Goal: Task Accomplishment & Management: Use online tool/utility

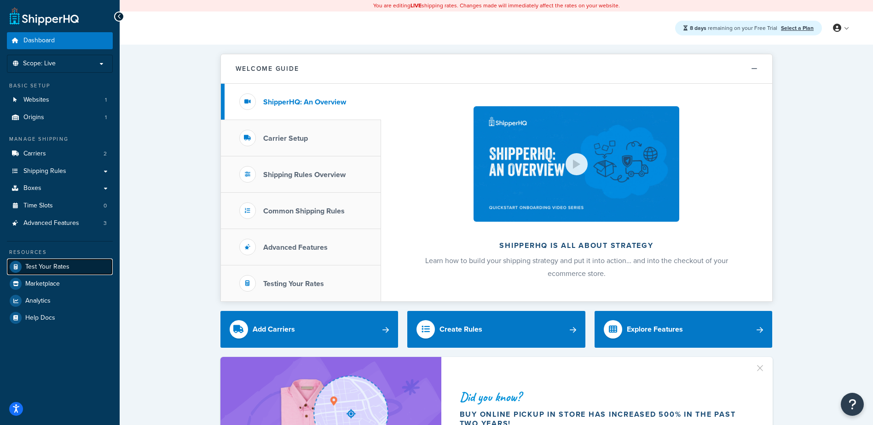
click at [47, 264] on span "Test Your Rates" at bounding box center [47, 267] width 44 height 8
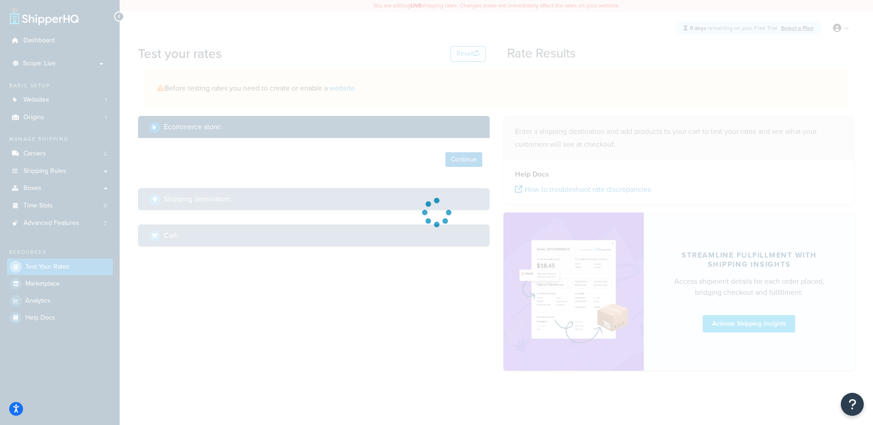
select select "[GEOGRAPHIC_DATA]"
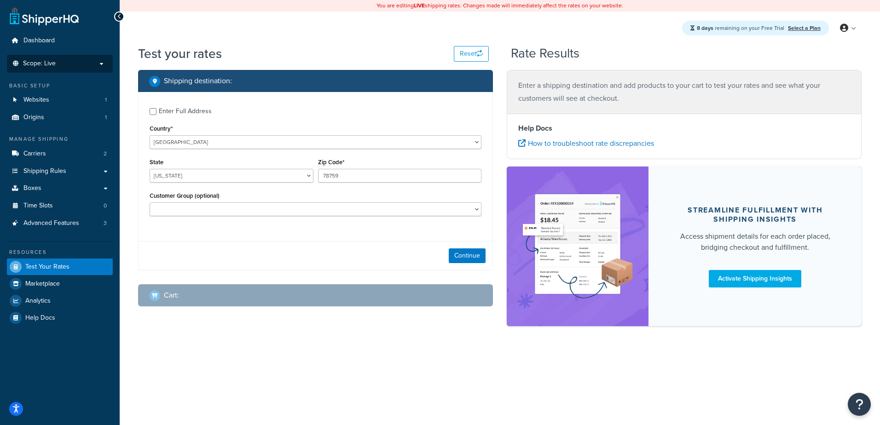
click at [63, 69] on li "Scope: Live" at bounding box center [60, 64] width 106 height 18
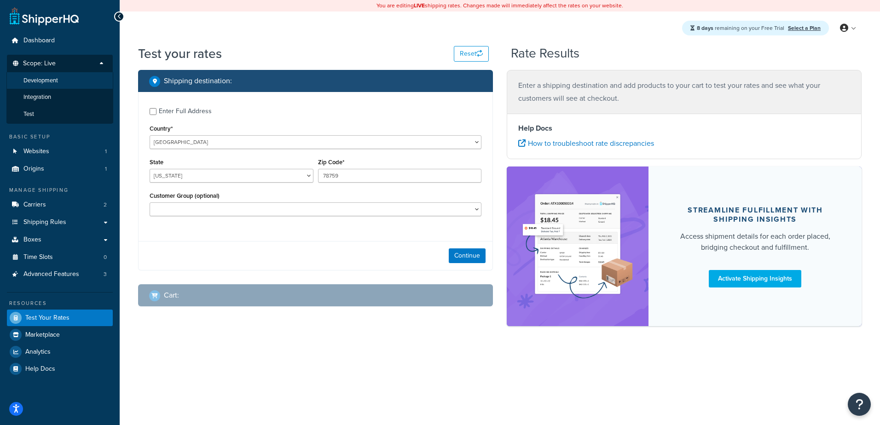
click at [63, 86] on li "Development" at bounding box center [59, 80] width 107 height 17
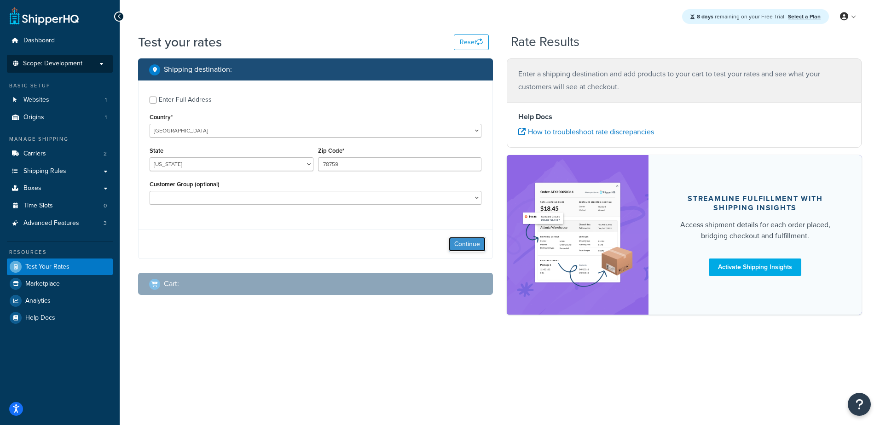
click at [466, 241] on button "Continue" at bounding box center [467, 244] width 37 height 15
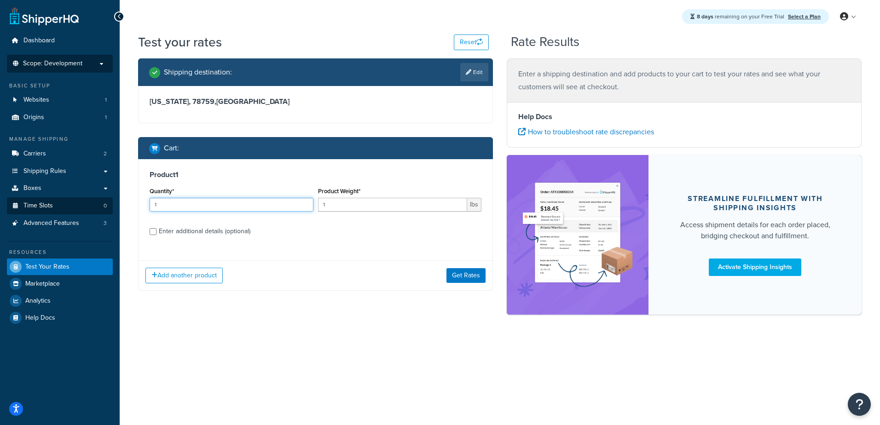
drag, startPoint x: 176, startPoint y: 202, endPoint x: 104, endPoint y: 206, distance: 71.4
click at [132, 206] on div "Shipping destination : Edit [US_STATE], 78759 , [GEOGRAPHIC_DATA] Cart : Produc…" at bounding box center [315, 181] width 368 height 246
type input "80"
click at [154, 232] on input "Enter additional details (optional)" at bounding box center [153, 231] width 7 height 7
checkbox input "true"
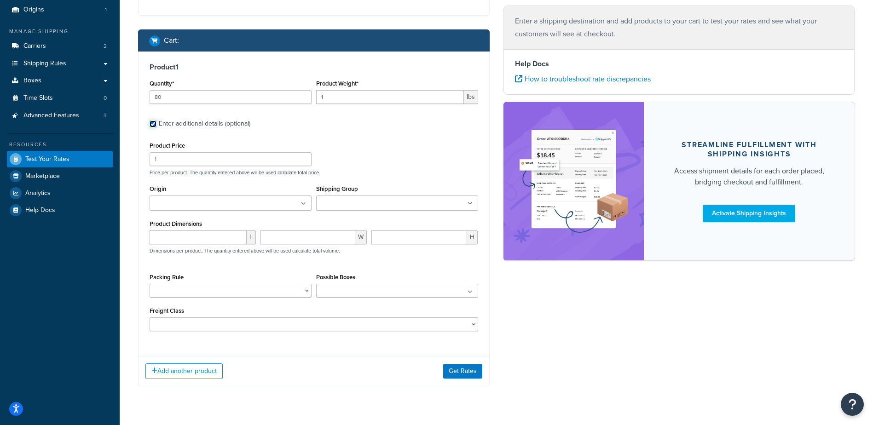
scroll to position [130, 0]
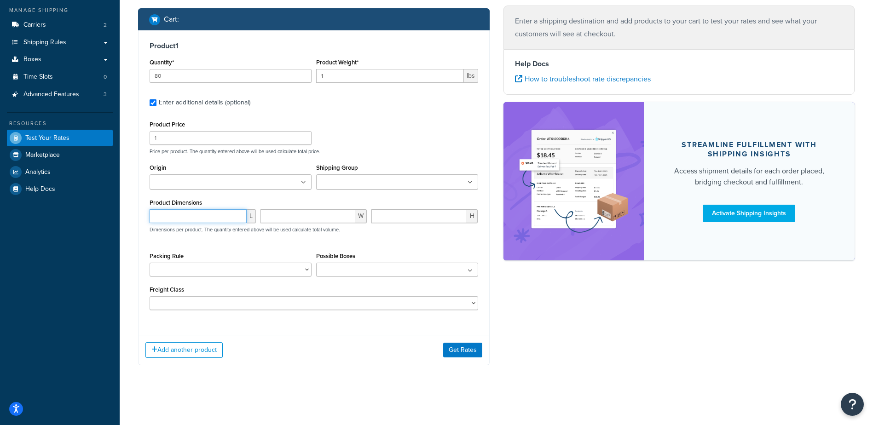
click at [201, 214] on input "number" at bounding box center [198, 216] width 97 height 14
type input "3.8"
type input "2.057"
drag, startPoint x: 170, startPoint y: 218, endPoint x: 58, endPoint y: 221, distance: 112.7
click at [89, 218] on div "Dashboard Scope: Development Basic Setup Websites 1 Origins 1 Manage Shipping C…" at bounding box center [436, 148] width 873 height 554
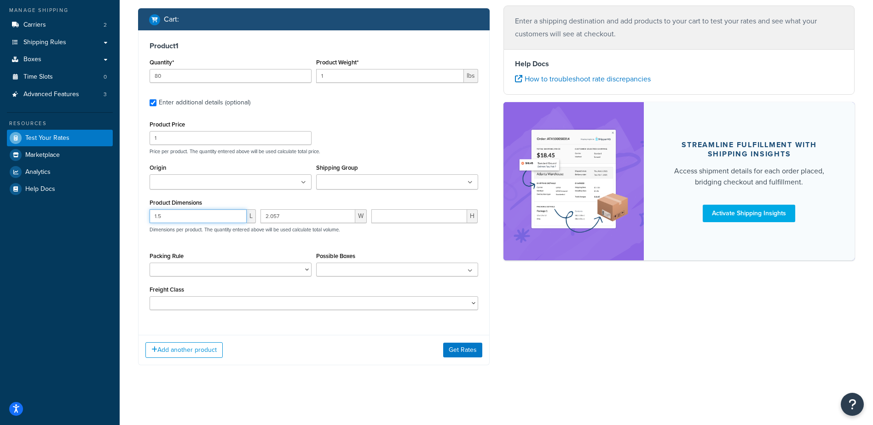
type input "1.5"
type input ".81"
click at [294, 220] on input ".81" at bounding box center [307, 216] width 95 height 14
type input "0.81"
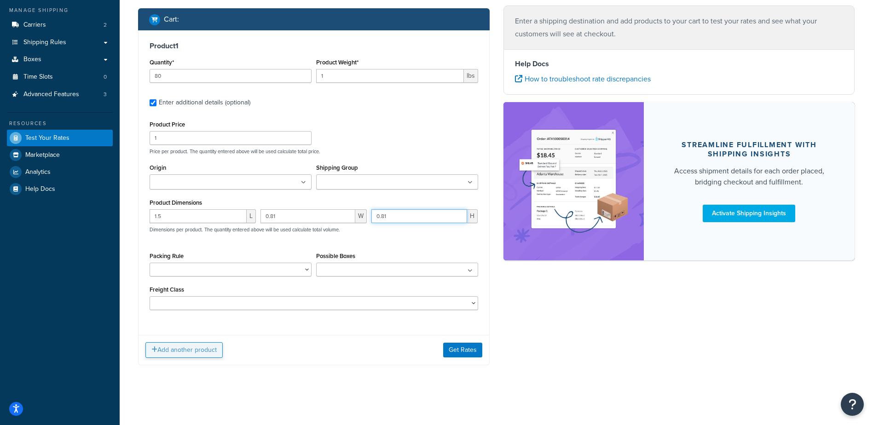
type input "0.81"
click at [191, 350] on button "Add another product" at bounding box center [183, 350] width 77 height 16
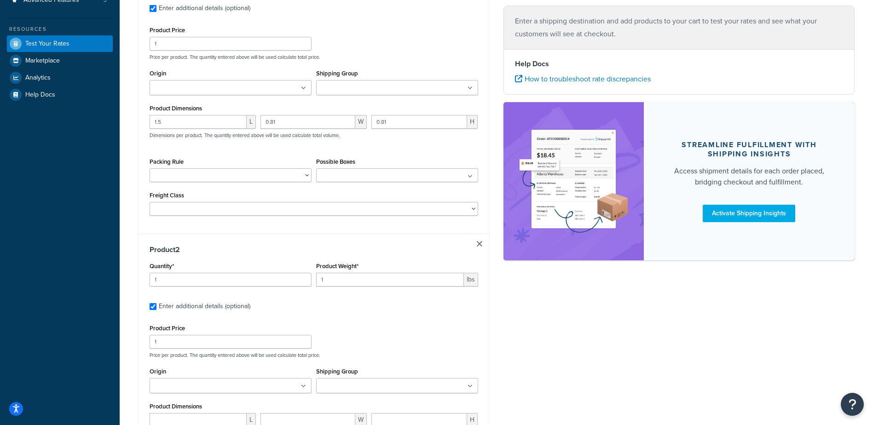
scroll to position [229, 0]
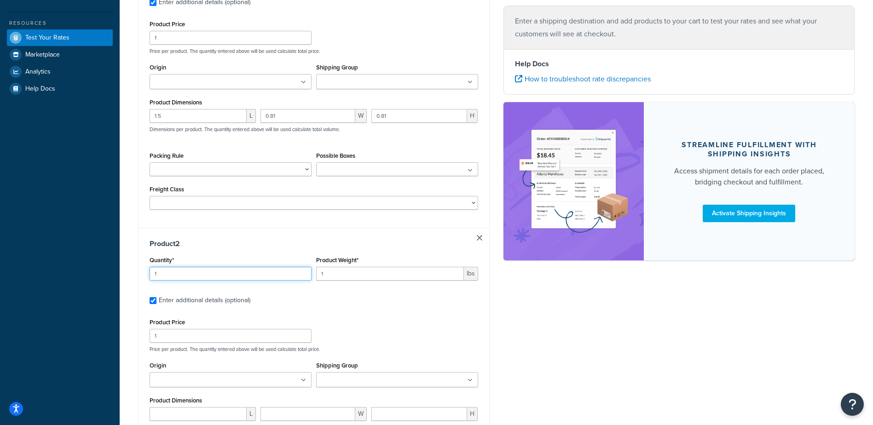
drag, startPoint x: 171, startPoint y: 273, endPoint x: 79, endPoint y: 276, distance: 92.0
click at [142, 276] on div "Product 2 Quantity* 1 Product Weight* 1 lbs Enter additional details (optional)…" at bounding box center [313, 377] width 351 height 298
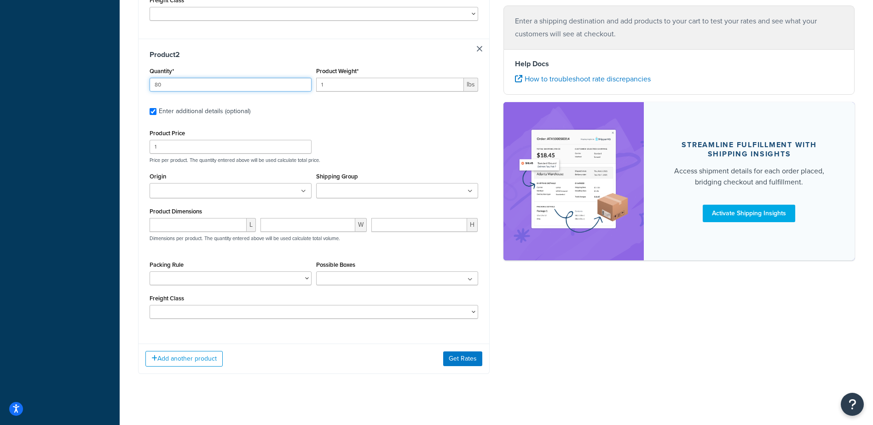
scroll to position [429, 0]
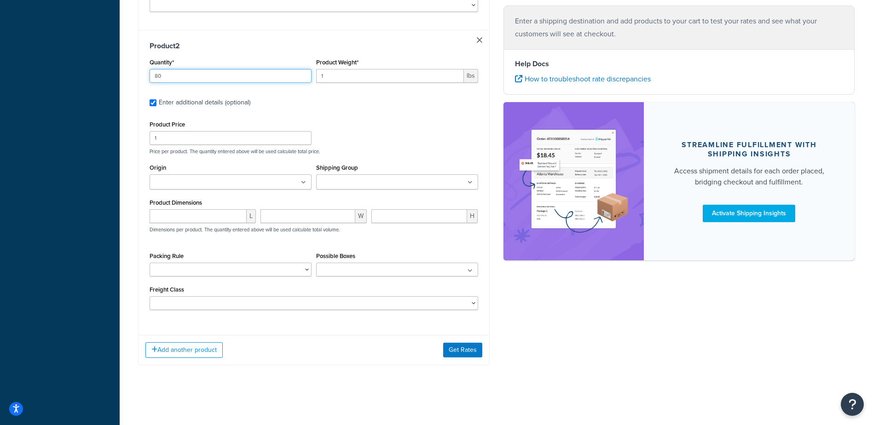
type input "80"
click at [205, 212] on input "number" at bounding box center [198, 216] width 97 height 14
drag, startPoint x: 174, startPoint y: 269, endPoint x: 237, endPoint y: 258, distance: 63.6
click at [175, 269] on select "Packing Rule" at bounding box center [231, 270] width 162 height 14
click at [238, 269] on select "Packing Rule" at bounding box center [231, 270] width 162 height 14
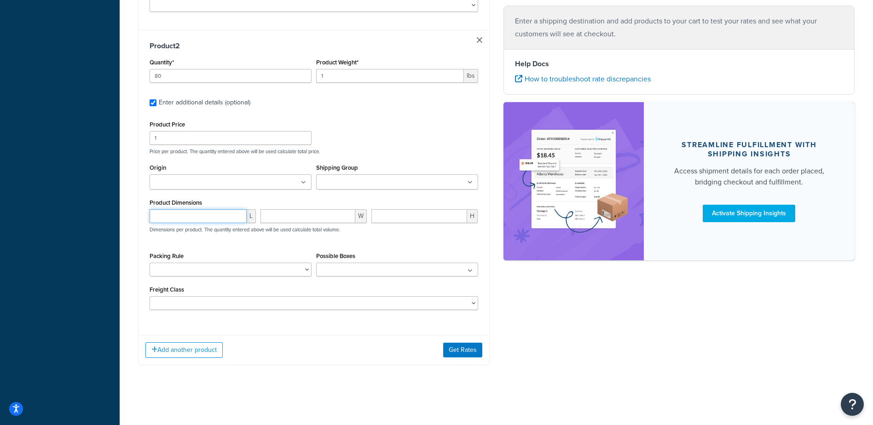
click at [188, 214] on input "number" at bounding box center [198, 216] width 97 height 14
type input "70"
type input "1.63"
click at [457, 345] on button "Get Rates" at bounding box center [462, 350] width 39 height 15
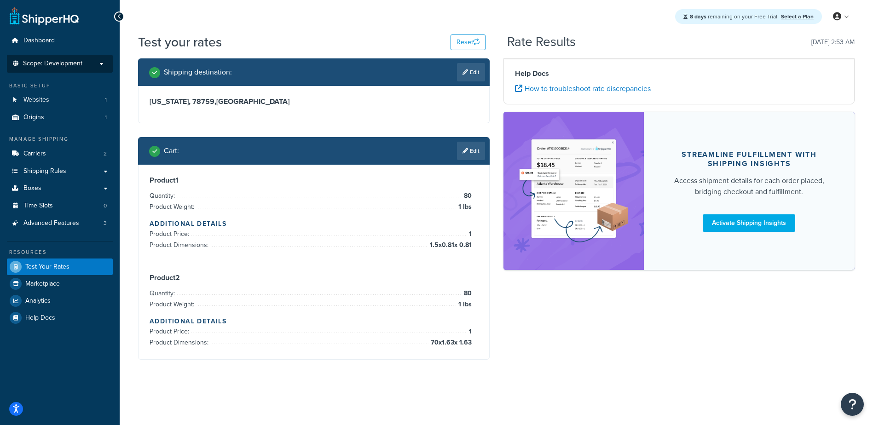
scroll to position [0, 0]
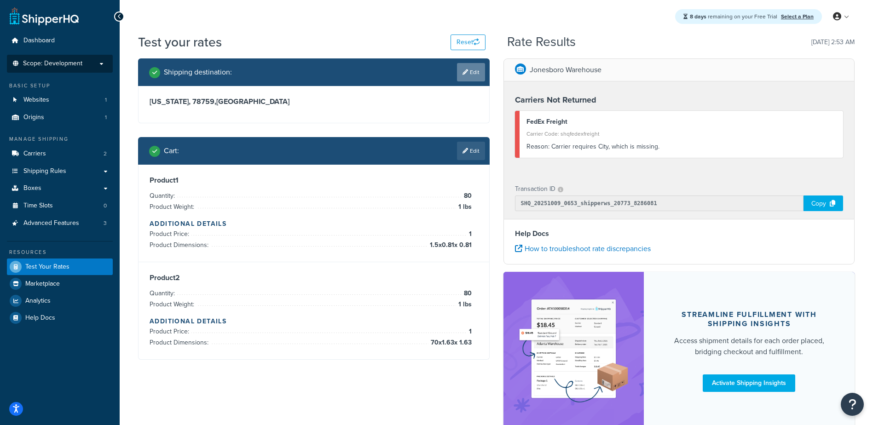
click at [475, 70] on link "Edit" at bounding box center [471, 72] width 28 height 18
select select "[GEOGRAPHIC_DATA]"
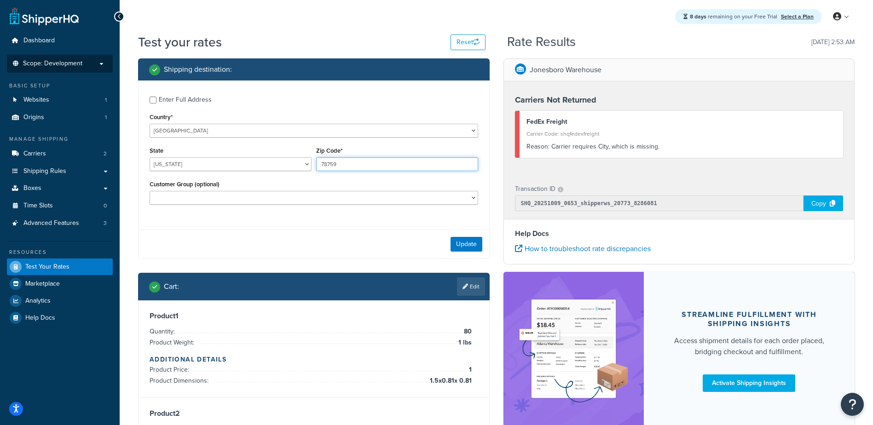
drag, startPoint x: 343, startPoint y: 164, endPoint x: 151, endPoint y: 180, distance: 193.0
click at [260, 173] on div "State [US_STATE] [US_STATE] [US_STATE] [US_STATE] [US_STATE] Armed Forces Ameri…" at bounding box center [313, 161] width 333 height 34
type input "92100"
select select "CA"
click at [155, 99] on input "Enter Full Address" at bounding box center [153, 100] width 7 height 7
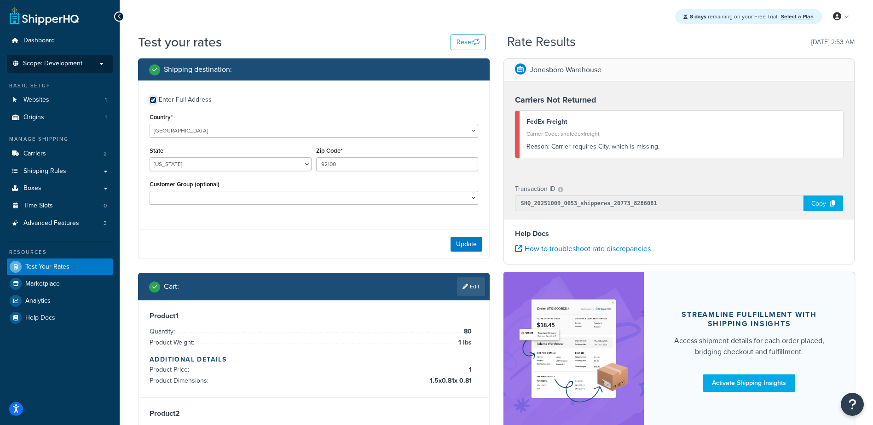
checkbox input "true"
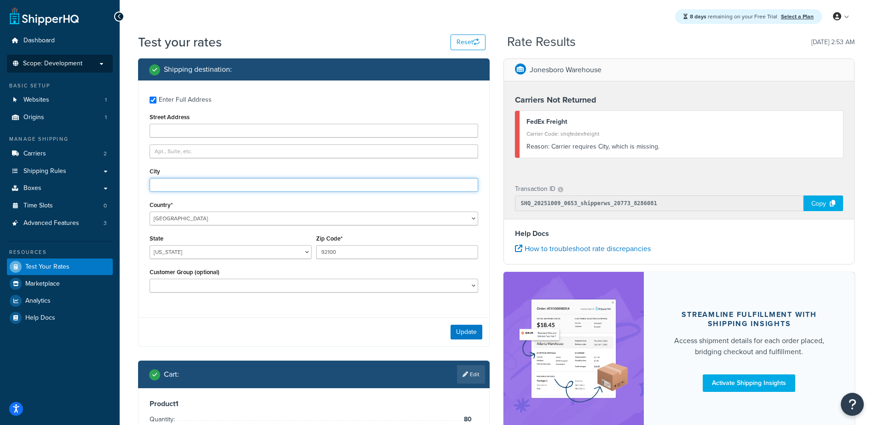
click at [178, 182] on input "City" at bounding box center [314, 185] width 328 height 14
type input "[PERSON_NAME][GEOGRAPHIC_DATA]"
click at [479, 335] on button "Update" at bounding box center [466, 332] width 32 height 15
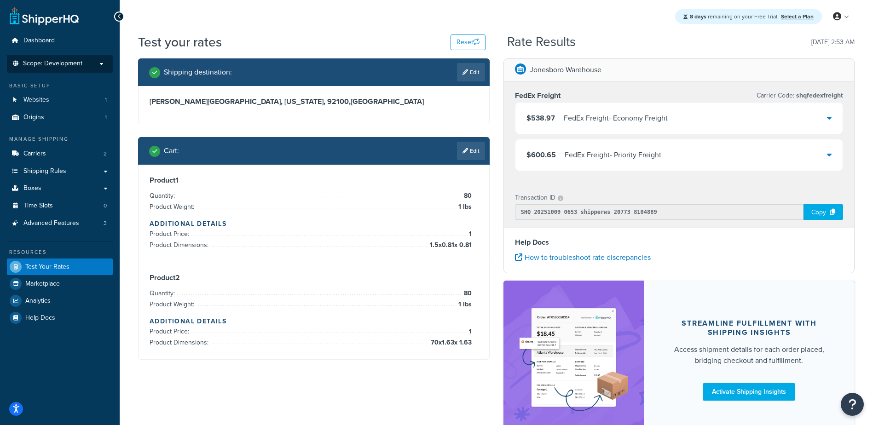
click at [737, 116] on div "$538.97 FedEx Freight - Economy Freight" at bounding box center [679, 118] width 328 height 31
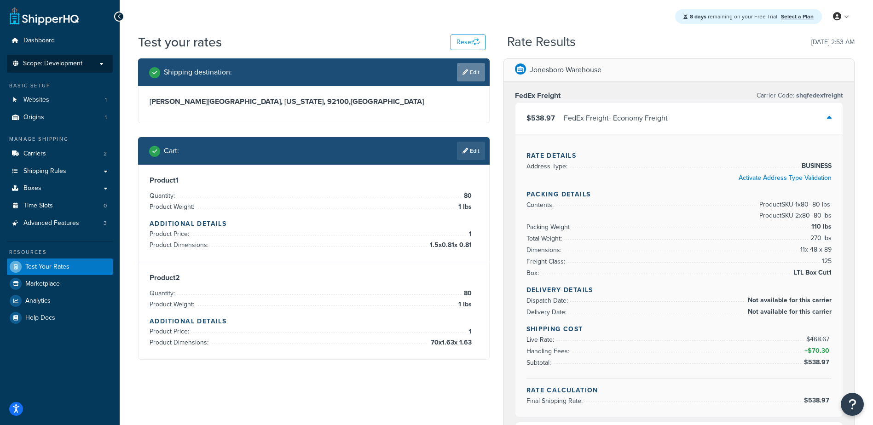
click at [463, 72] on icon at bounding box center [465, 72] width 6 height 6
select select "CA"
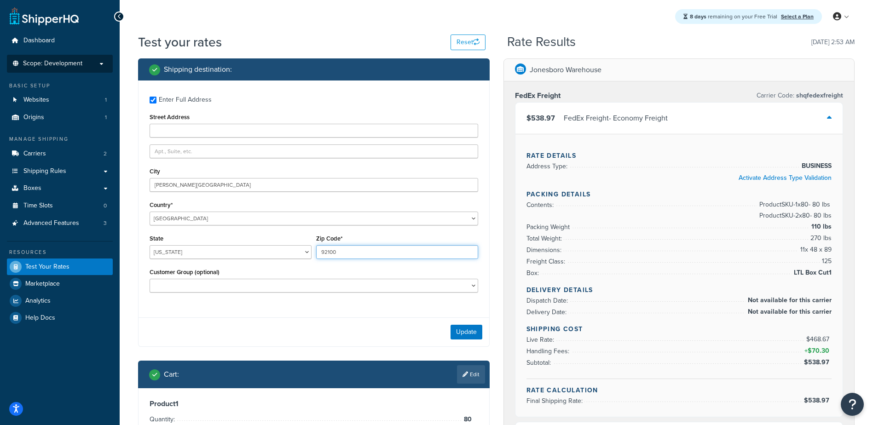
drag, startPoint x: 351, startPoint y: 252, endPoint x: 256, endPoint y: 242, distance: 95.7
click at [326, 253] on input "92100" at bounding box center [397, 252] width 162 height 14
type input "90210"
click at [467, 330] on button "Update" at bounding box center [466, 332] width 32 height 15
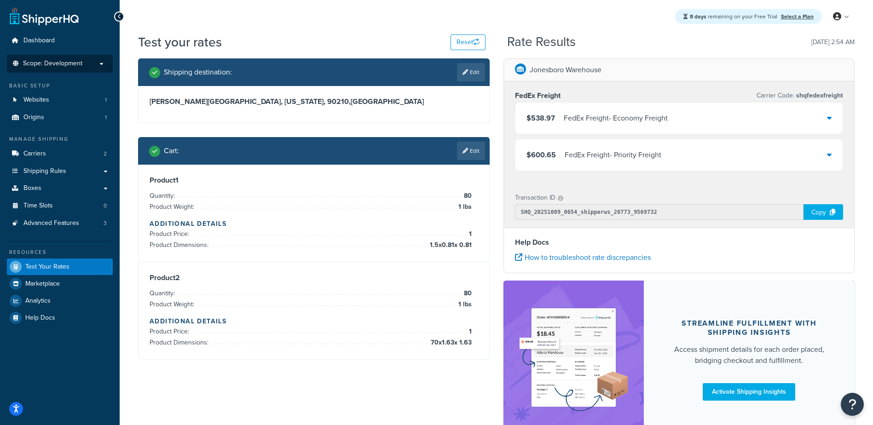
click at [828, 120] on icon at bounding box center [829, 117] width 5 height 7
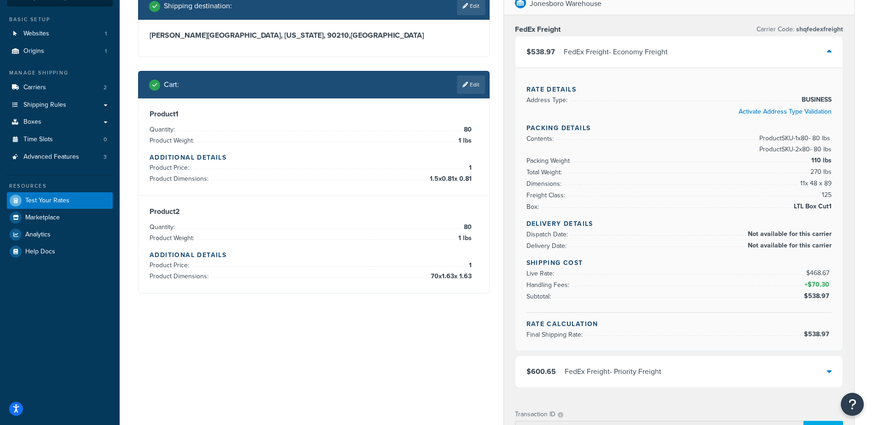
scroll to position [67, 0]
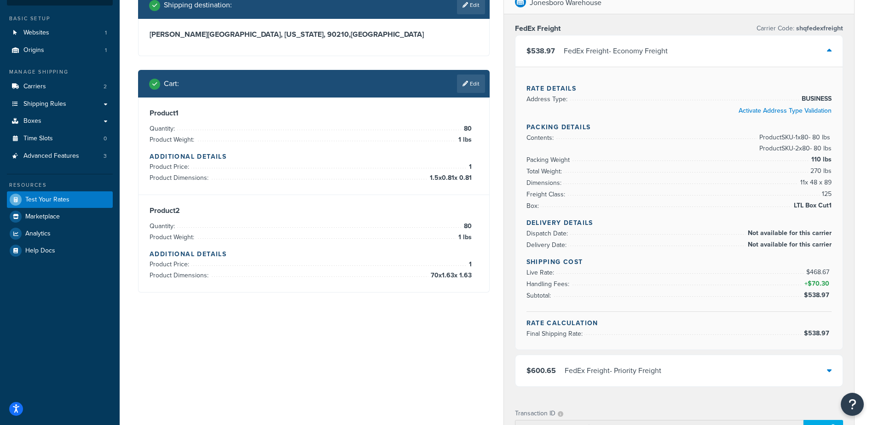
click at [827, 52] on icon at bounding box center [829, 50] width 5 height 7
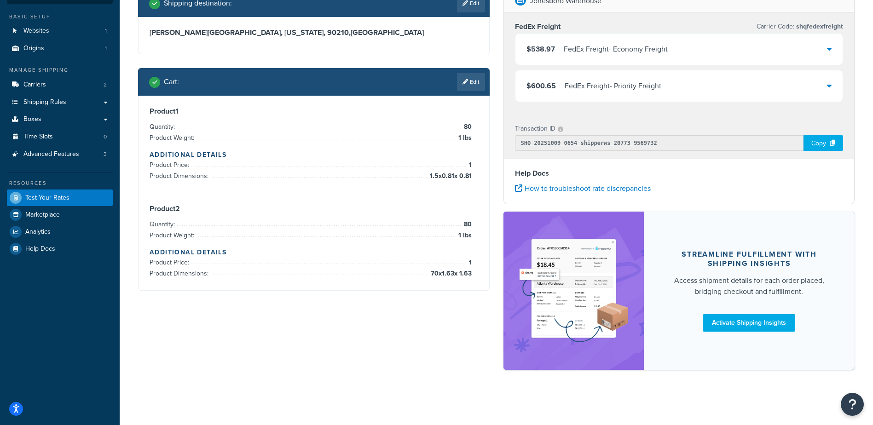
scroll to position [23, 0]
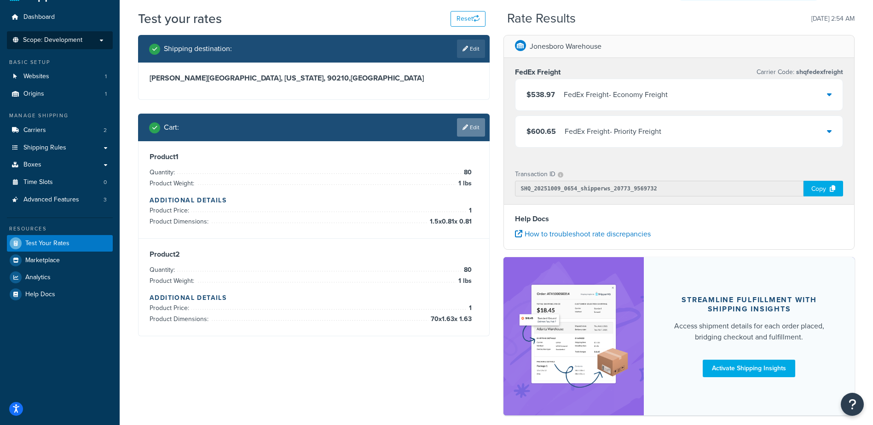
click at [475, 128] on link "Edit" at bounding box center [471, 127] width 28 height 18
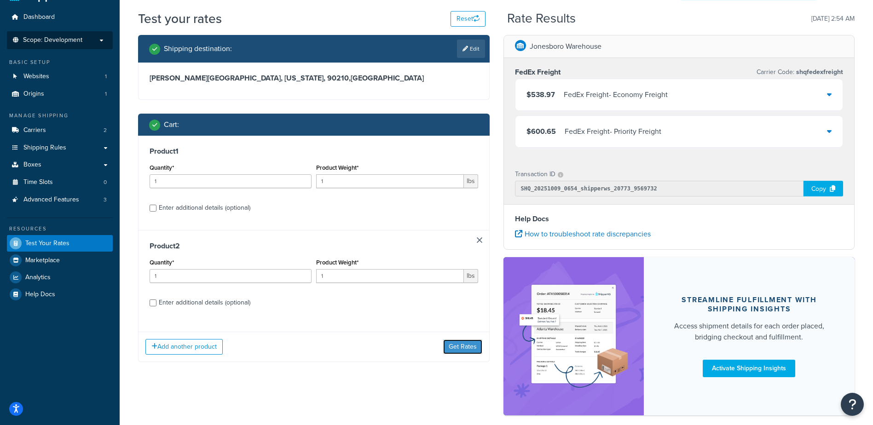
drag, startPoint x: 450, startPoint y: 344, endPoint x: 268, endPoint y: 382, distance: 186.5
click at [273, 383] on div "Shipping destination : Edit [GEOGRAPHIC_DATA], [US_STATE], 90210 , [GEOGRAPHIC_…" at bounding box center [496, 230] width 730 height 390
click at [189, 347] on button "Add another product" at bounding box center [183, 347] width 77 height 16
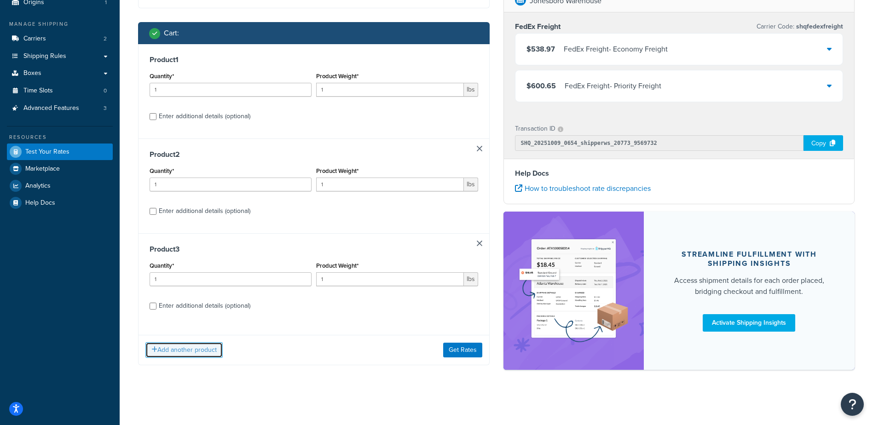
scroll to position [116, 0]
click at [460, 349] on button "Get Rates" at bounding box center [462, 350] width 39 height 15
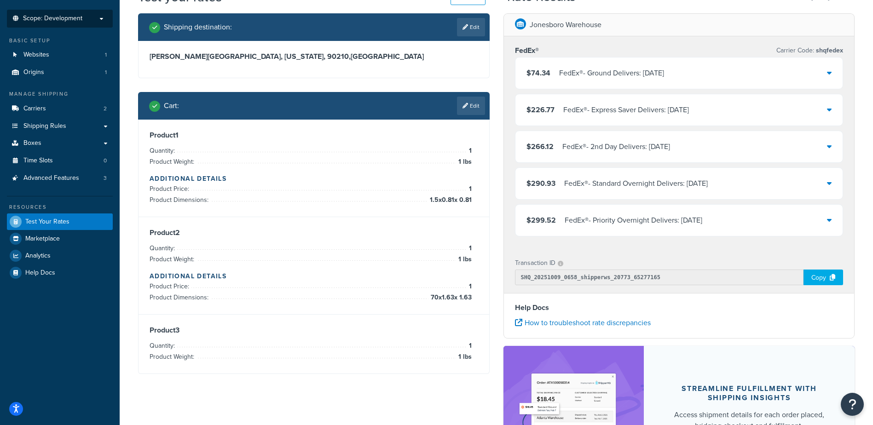
scroll to position [24, 0]
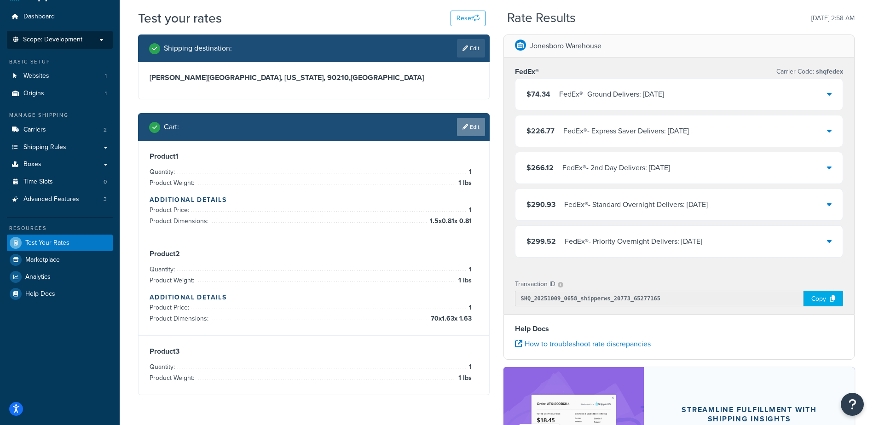
click at [477, 126] on link "Edit" at bounding box center [471, 127] width 28 height 18
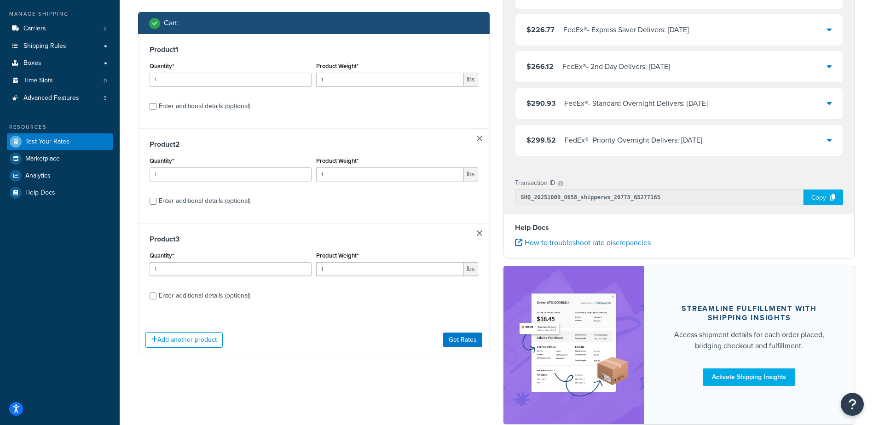
scroll to position [162, 0]
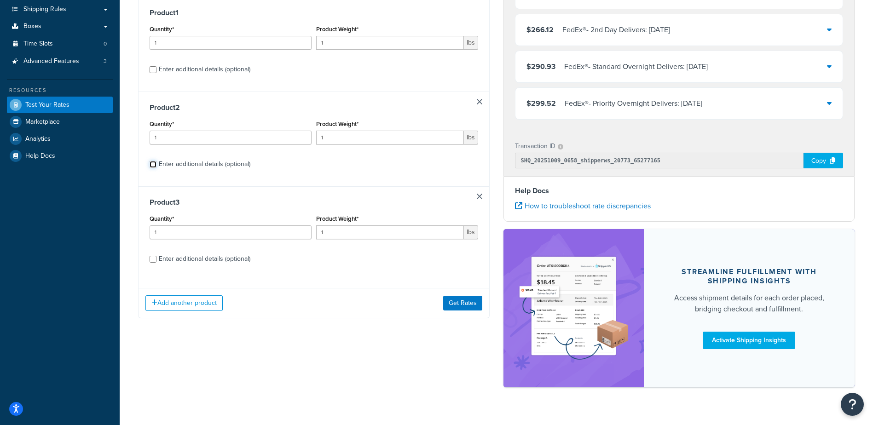
click at [156, 164] on input "Enter additional details (optional)" at bounding box center [153, 164] width 7 height 7
checkbox input "true"
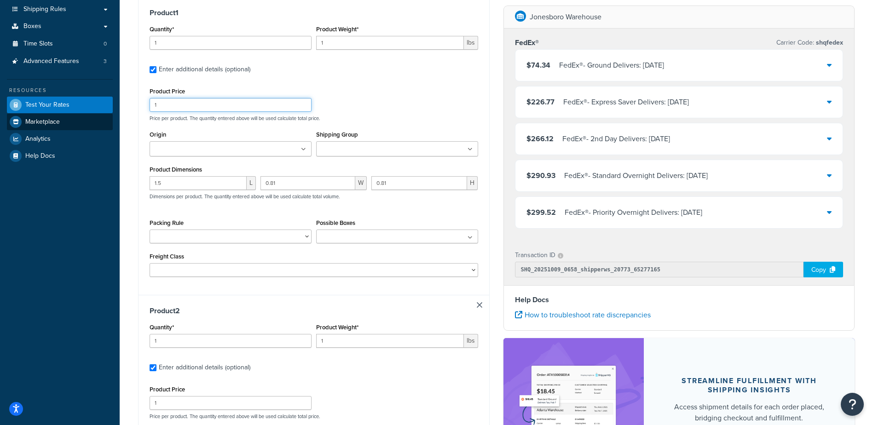
drag, startPoint x: 155, startPoint y: 104, endPoint x: 17, endPoint y: 119, distance: 139.2
click at [125, 107] on div "Test your rates Reset Rate Results [DATE] 2:58 AM Shipping destination : Edit […" at bounding box center [496, 418] width 753 height 1094
type input "8"
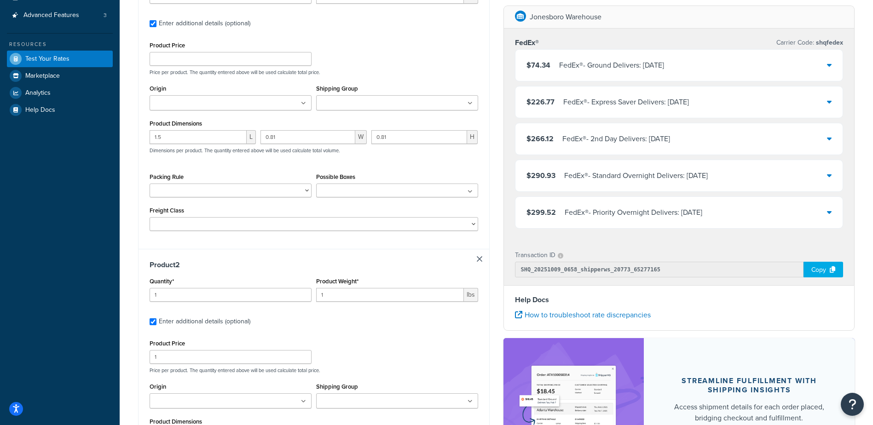
click at [355, 104] on input "Shipping Group" at bounding box center [359, 103] width 81 height 10
click at [471, 104] on icon at bounding box center [470, 104] width 4 height 6
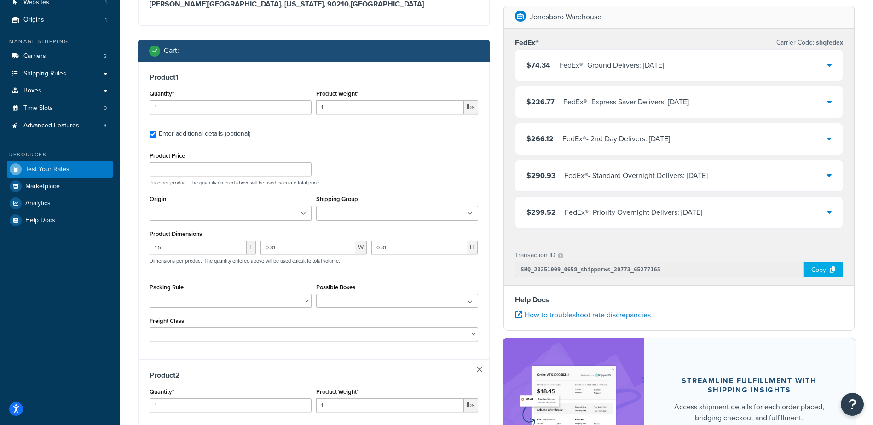
scroll to position [70, 0]
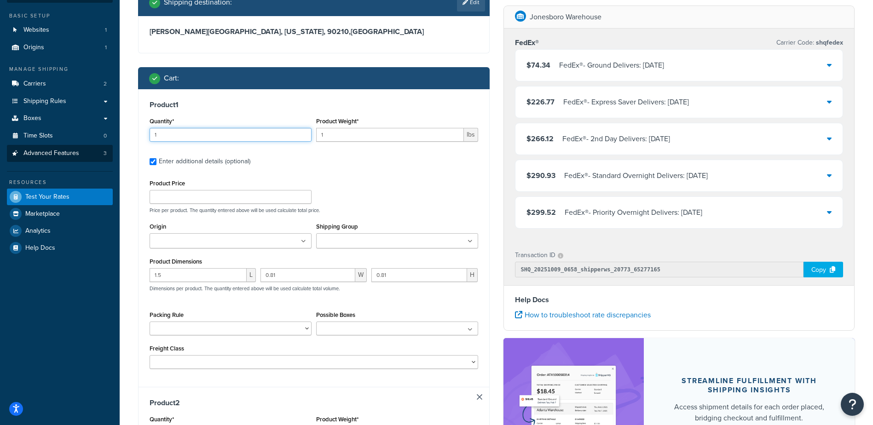
drag, startPoint x: 169, startPoint y: 133, endPoint x: 23, endPoint y: 154, distance: 147.7
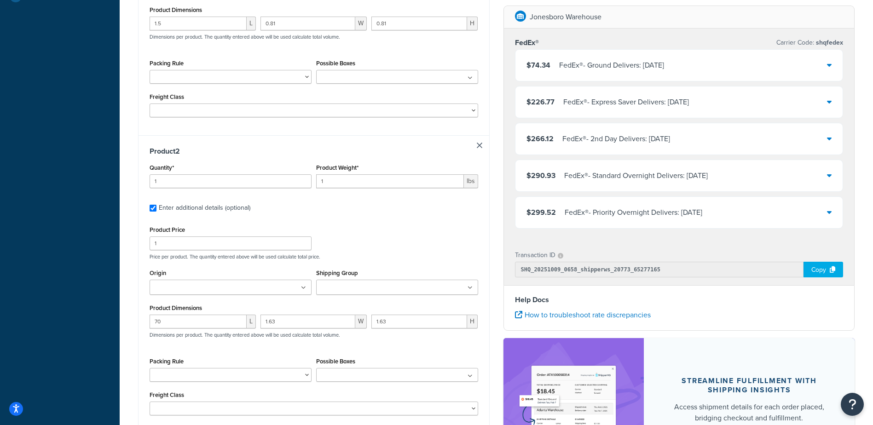
scroll to position [392, 0]
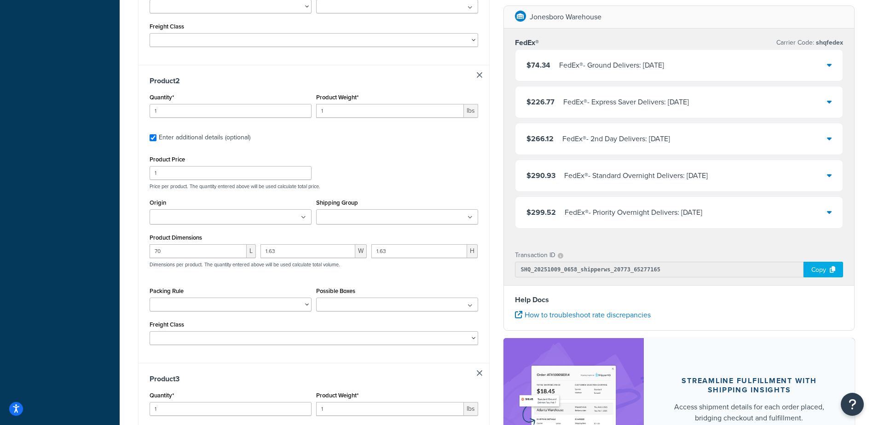
type input "80"
drag, startPoint x: 180, startPoint y: 110, endPoint x: 50, endPoint y: 130, distance: 131.7
click at [105, 119] on div "Dashboard Scope: Development Basic Setup Websites 1 Origins 1 Manage Shipping C…" at bounding box center [436, 183] width 873 height 1150
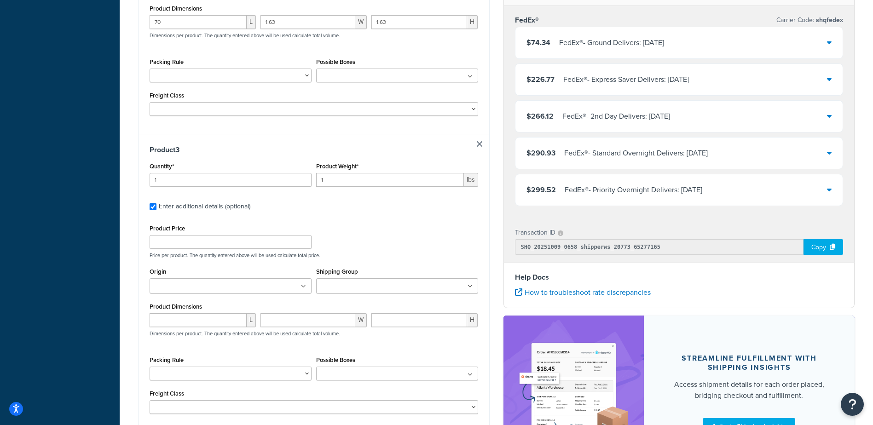
scroll to position [591, 0]
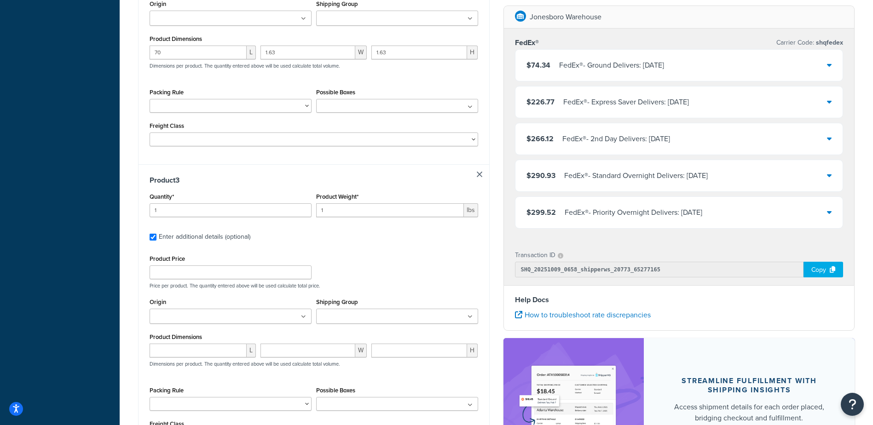
type input "80"
click at [480, 177] on link at bounding box center [480, 175] width 6 height 6
checkbox input "false"
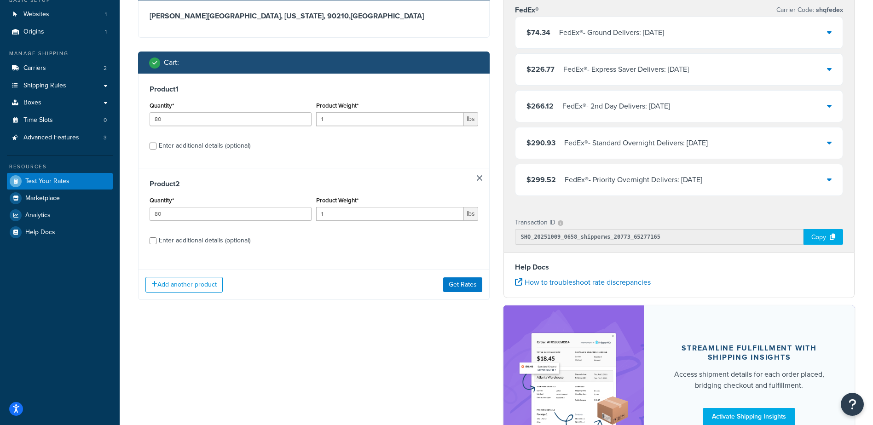
scroll to position [0, 0]
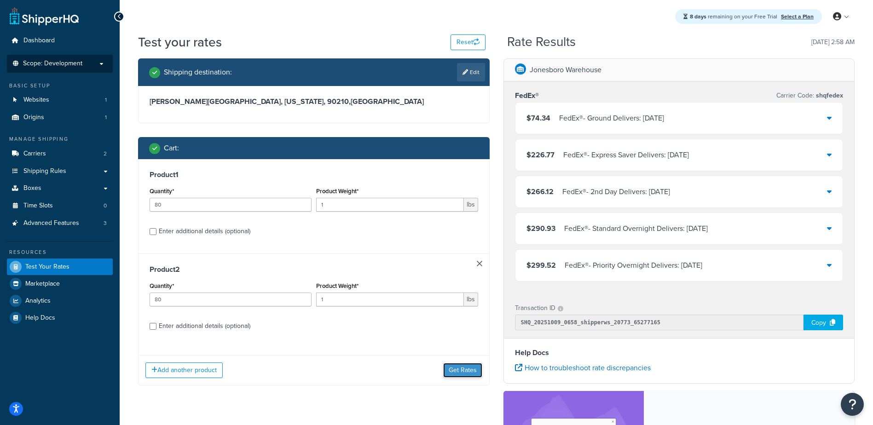
click at [465, 368] on button "Get Rates" at bounding box center [462, 370] width 39 height 15
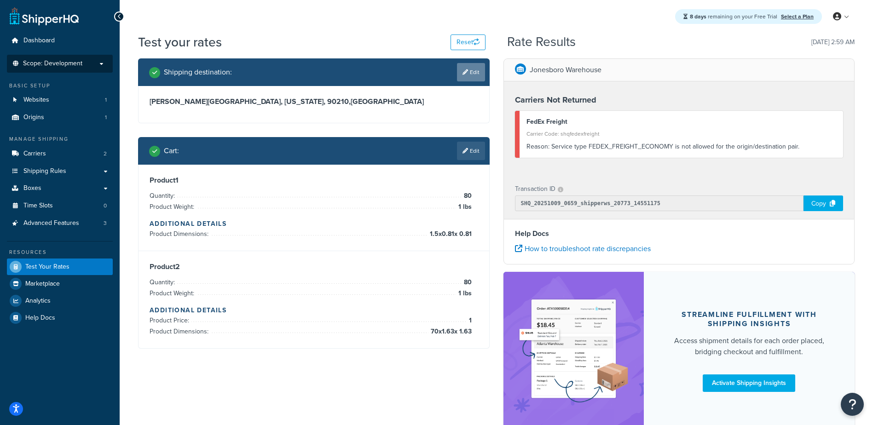
click at [468, 75] on link "Edit" at bounding box center [471, 72] width 28 height 18
select select "CA"
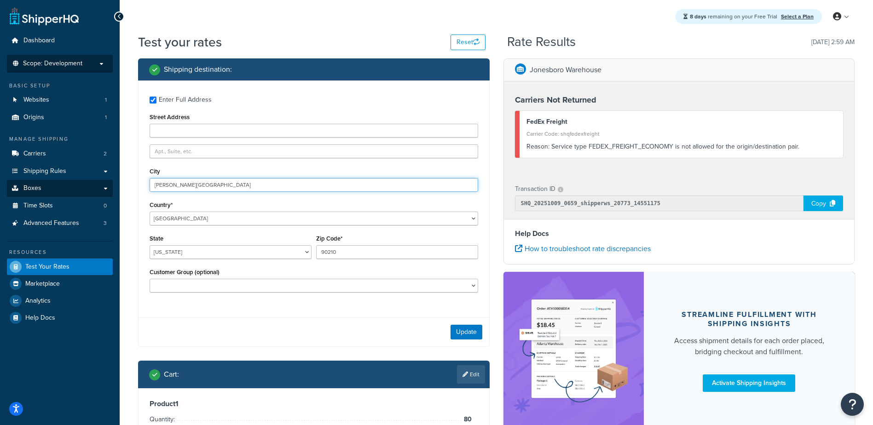
drag, startPoint x: 200, startPoint y: 186, endPoint x: 22, endPoint y: 188, distance: 178.0
click at [22, 188] on div "Dashboard Scope: Development Basic Setup Websites 1 Origins 1 Manage Shipping C…" at bounding box center [436, 316] width 873 height 632
type input "[PERSON_NAME][GEOGRAPHIC_DATA]"
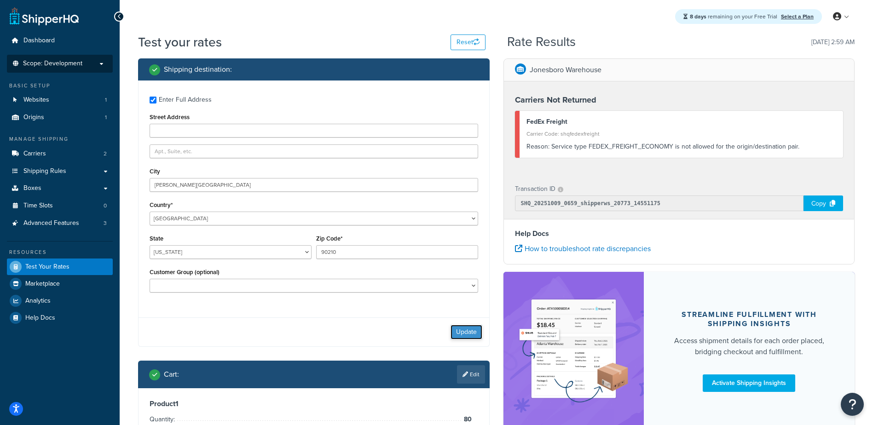
click at [464, 328] on button "Update" at bounding box center [466, 332] width 32 height 15
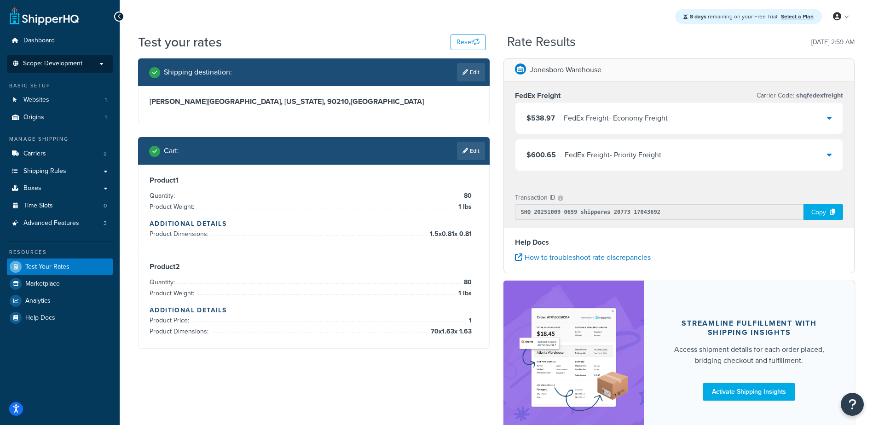
click at [477, 149] on link "Edit" at bounding box center [471, 151] width 28 height 18
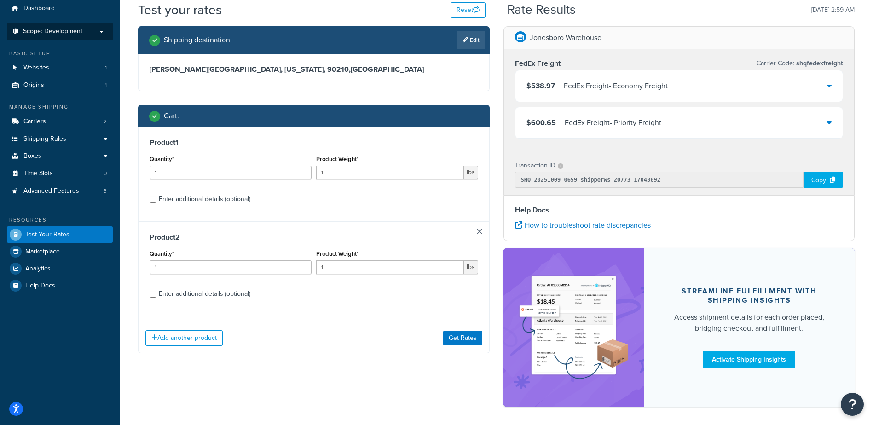
scroll to position [69, 0]
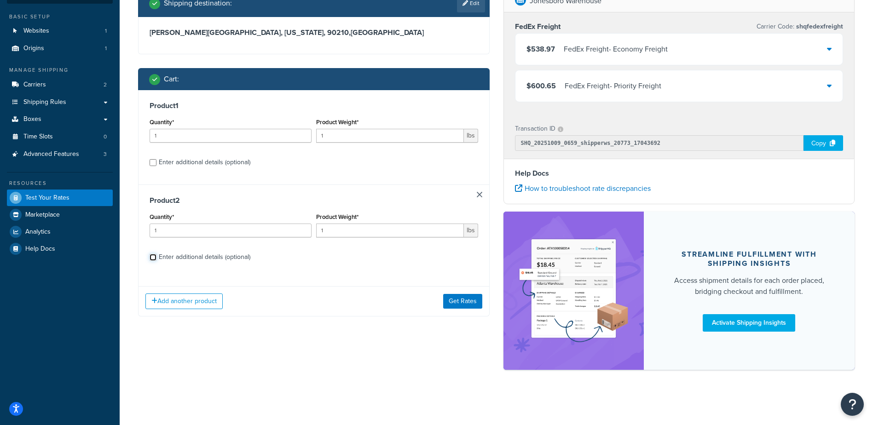
click at [151, 256] on input "Enter additional details (optional)" at bounding box center [153, 257] width 7 height 7
checkbox input "true"
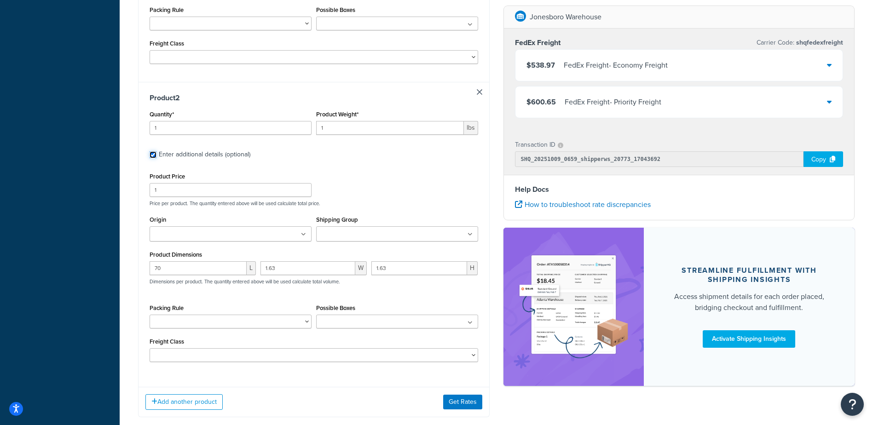
scroll to position [391, 0]
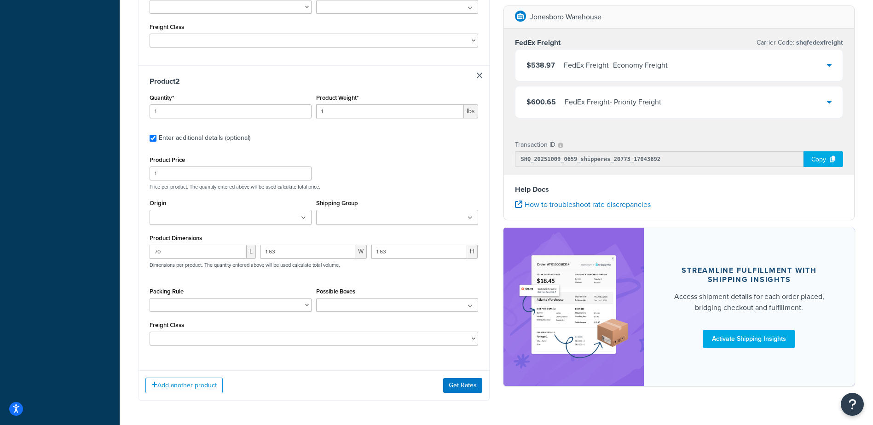
click at [480, 76] on link at bounding box center [480, 76] width 6 height 6
checkbox input "false"
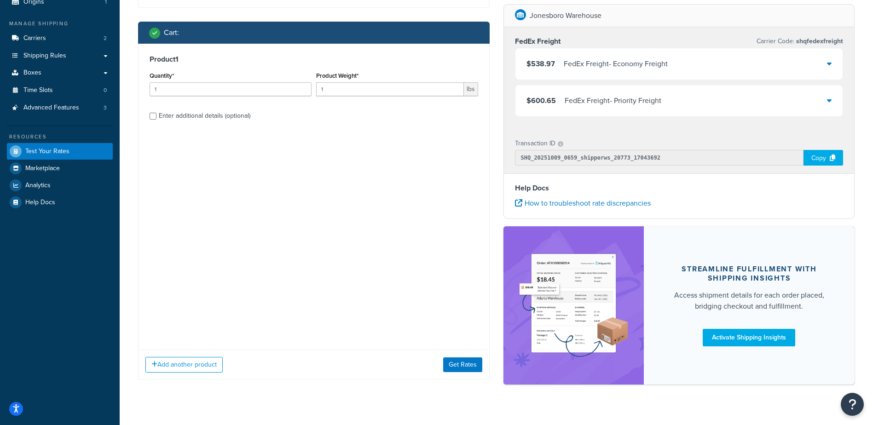
scroll to position [0, 0]
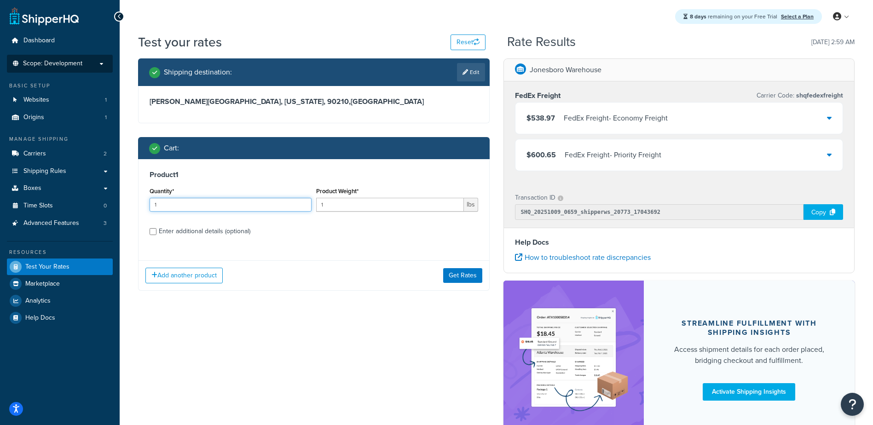
click at [182, 201] on input "1" at bounding box center [231, 205] width 162 height 14
drag, startPoint x: 158, startPoint y: 208, endPoint x: 41, endPoint y: 223, distance: 117.8
click at [127, 213] on div "Test your rates Reset Rate Results [DATE] 2:59 AM Shipping destination : Edit […" at bounding box center [496, 252] width 753 height 438
type input "5"
type input "3000"
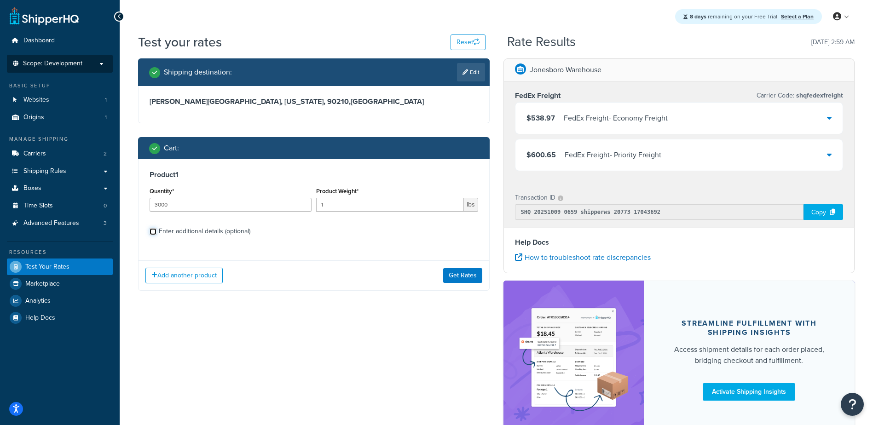
click at [156, 233] on input "Enter additional details (optional)" at bounding box center [153, 231] width 7 height 7
checkbox input "true"
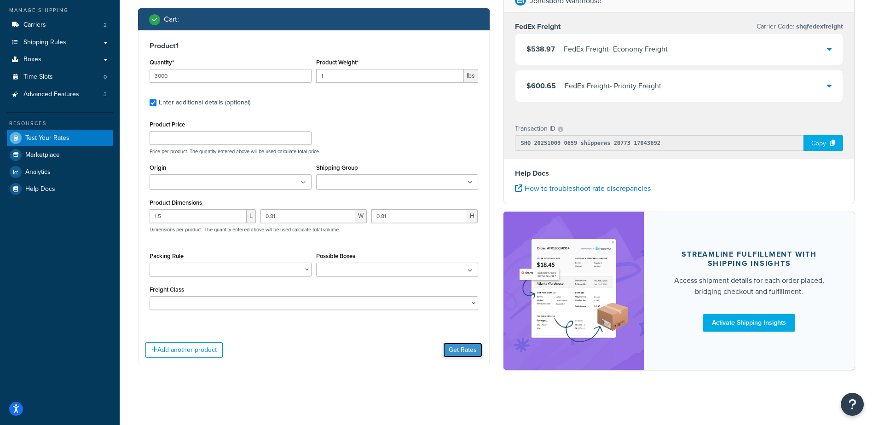
click at [464, 354] on button "Get Rates" at bounding box center [462, 350] width 39 height 15
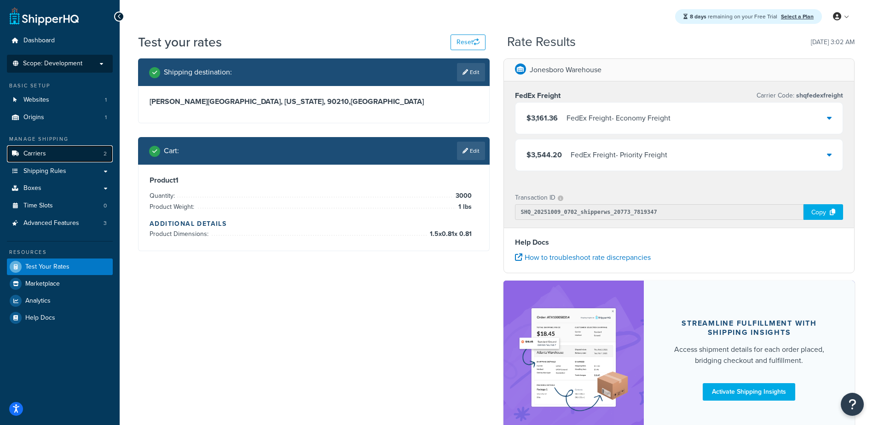
click at [44, 157] on span "Carriers" at bounding box center [34, 154] width 23 height 8
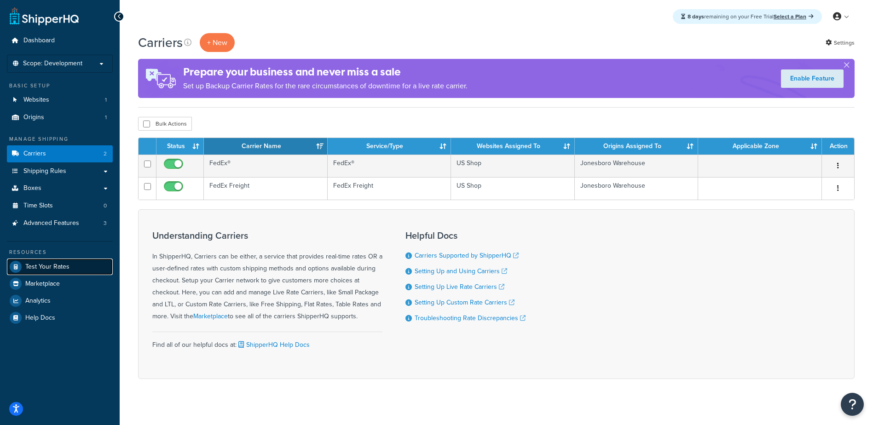
click at [58, 269] on span "Test Your Rates" at bounding box center [47, 267] width 44 height 8
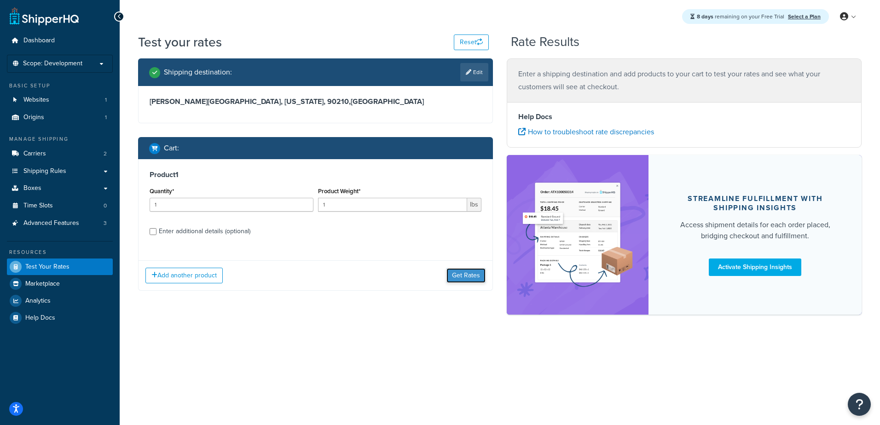
click at [458, 275] on button "Get Rates" at bounding box center [465, 275] width 39 height 15
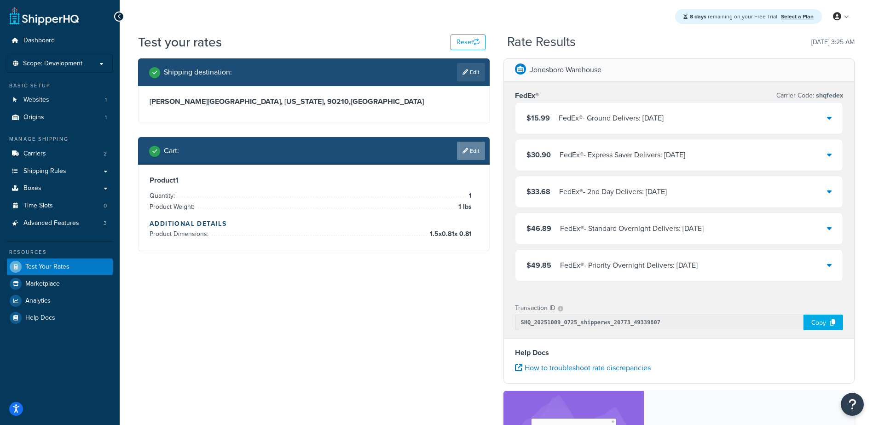
click at [479, 150] on link "Edit" at bounding box center [471, 151] width 28 height 18
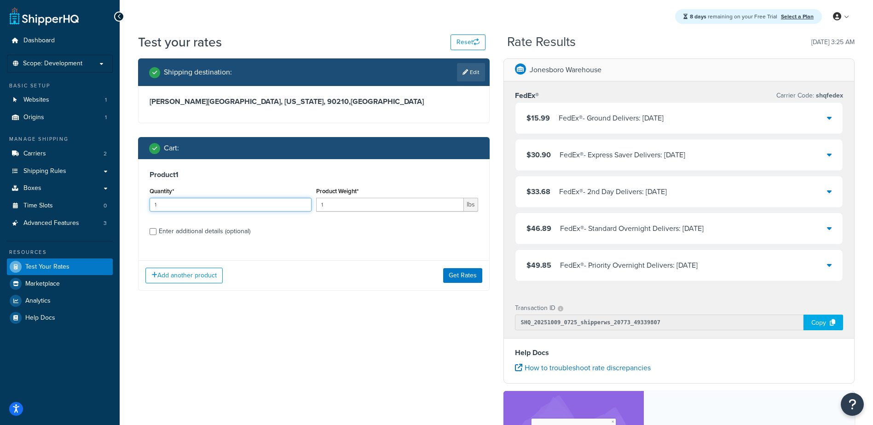
click at [221, 204] on input "1" at bounding box center [231, 205] width 162 height 14
type input "1000"
click at [447, 277] on button "Get Rates" at bounding box center [462, 275] width 39 height 15
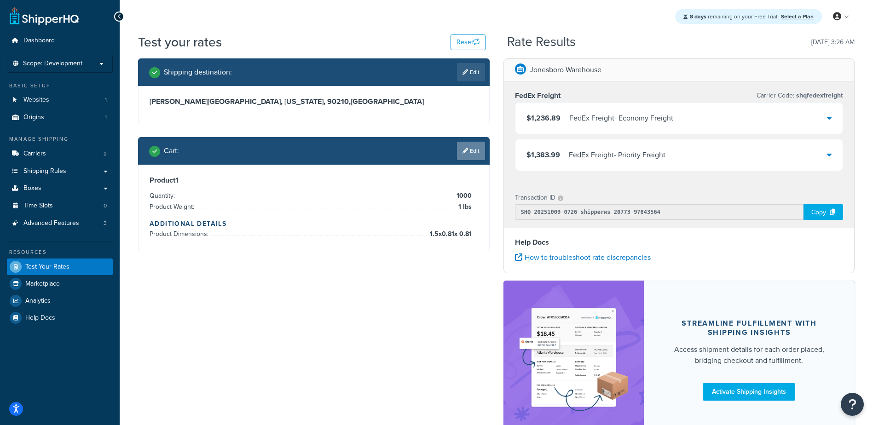
click at [471, 149] on link "Edit" at bounding box center [471, 151] width 28 height 18
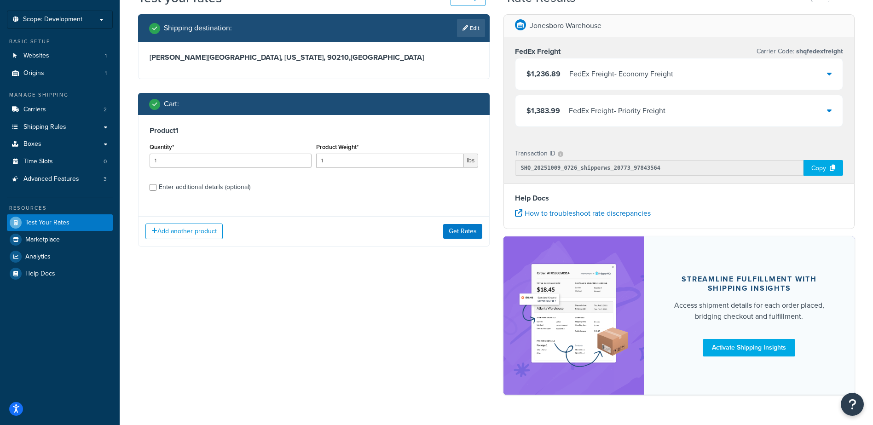
scroll to position [23, 0]
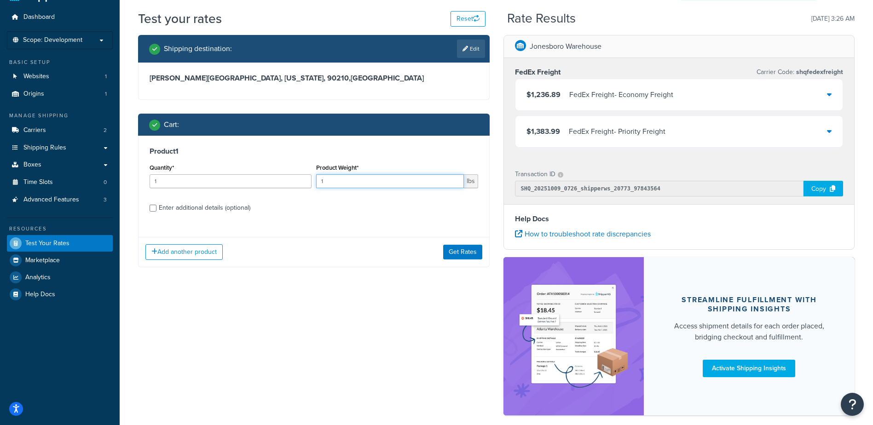
click at [338, 181] on input "1" at bounding box center [390, 181] width 148 height 14
drag, startPoint x: 316, startPoint y: 180, endPoint x: 276, endPoint y: 183, distance: 40.1
click at [287, 183] on div "Quantity* 1 Product Weight* 1 lbs" at bounding box center [313, 178] width 333 height 34
click at [449, 251] on div "Add another product Get Rates" at bounding box center [313, 252] width 351 height 30
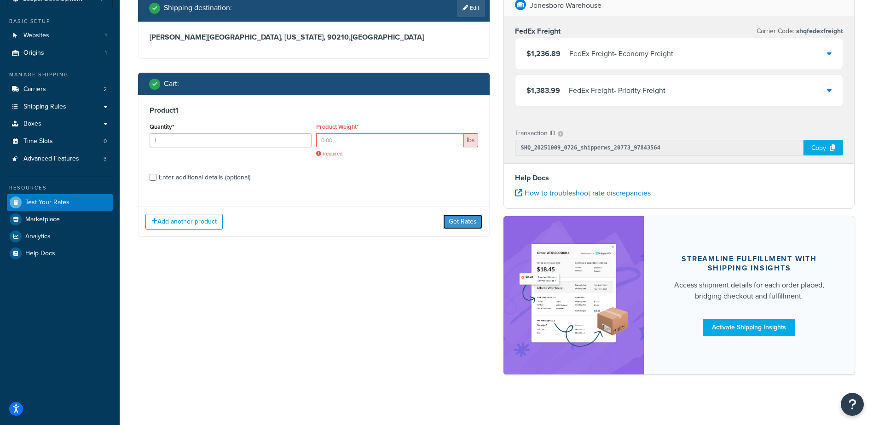
scroll to position [69, 0]
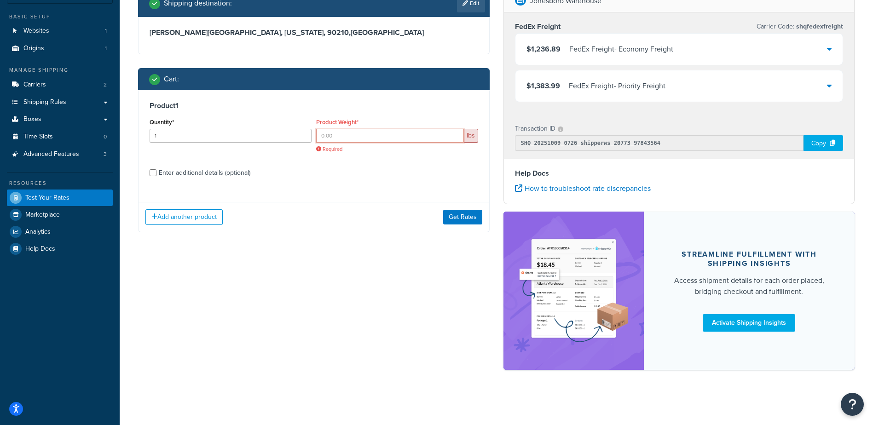
click at [390, 137] on input "Product Weight*" at bounding box center [390, 136] width 148 height 14
type input "1"
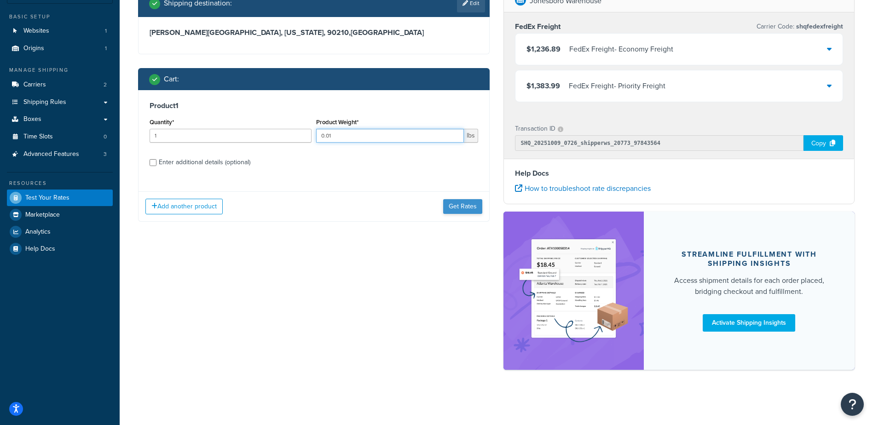
type input "0.01"
click at [453, 209] on button "Get Rates" at bounding box center [462, 206] width 39 height 15
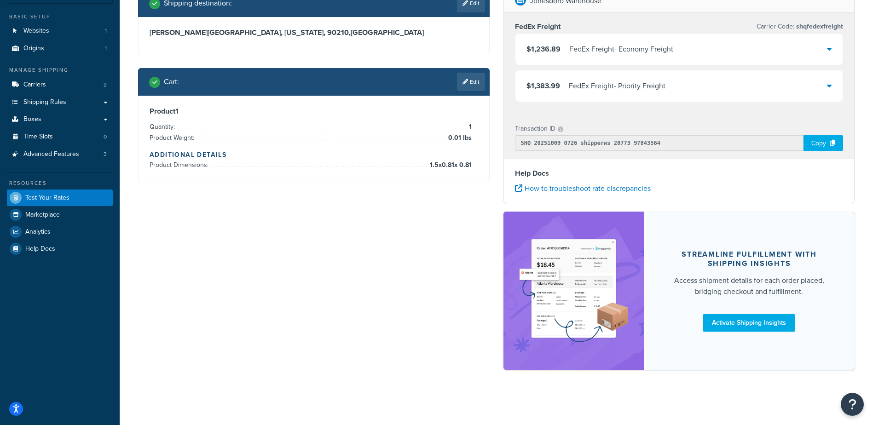
scroll to position [0, 0]
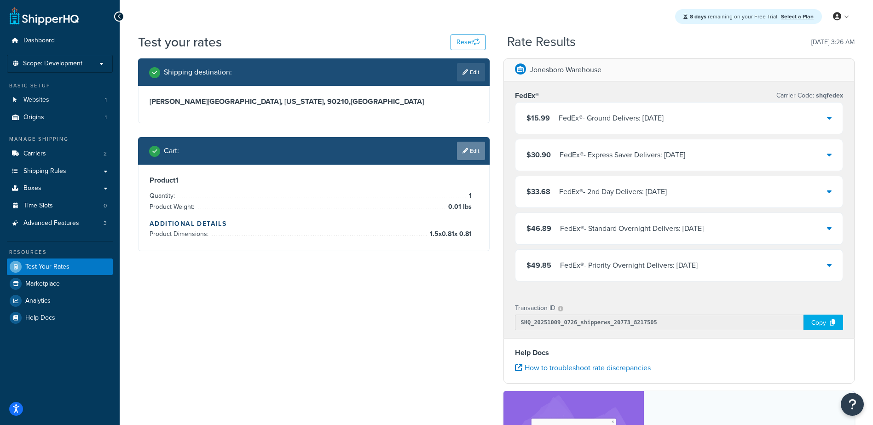
click at [467, 152] on link "Edit" at bounding box center [471, 151] width 28 height 18
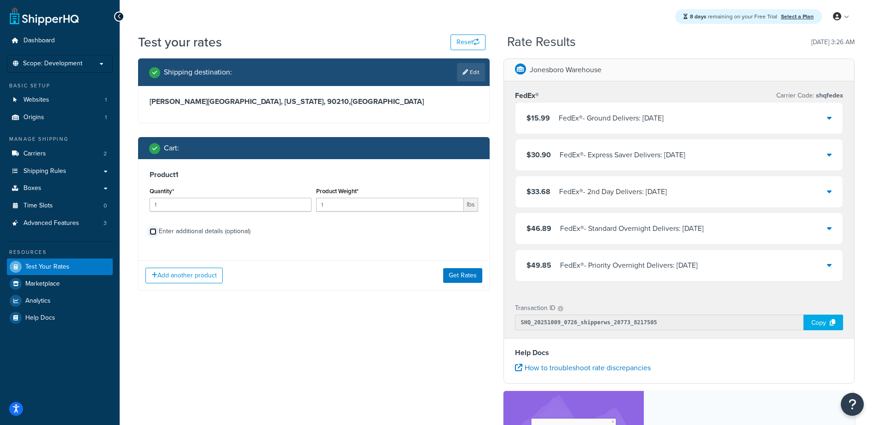
click at [150, 235] on input "Enter additional details (optional)" at bounding box center [153, 231] width 7 height 7
checkbox input "true"
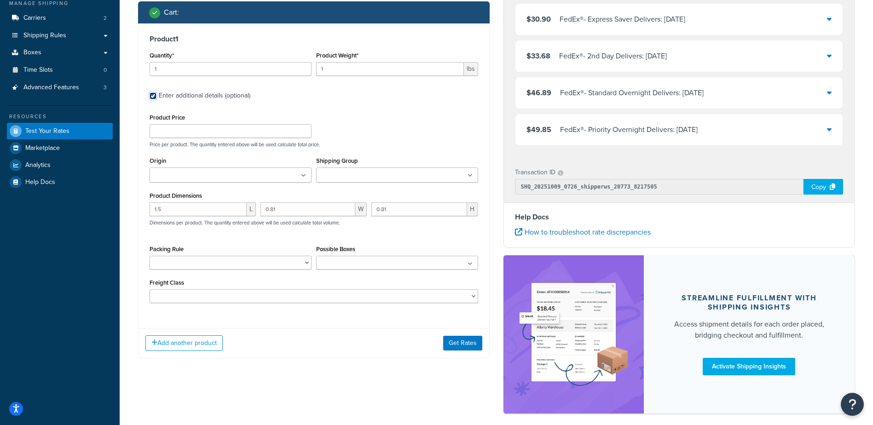
scroll to position [138, 0]
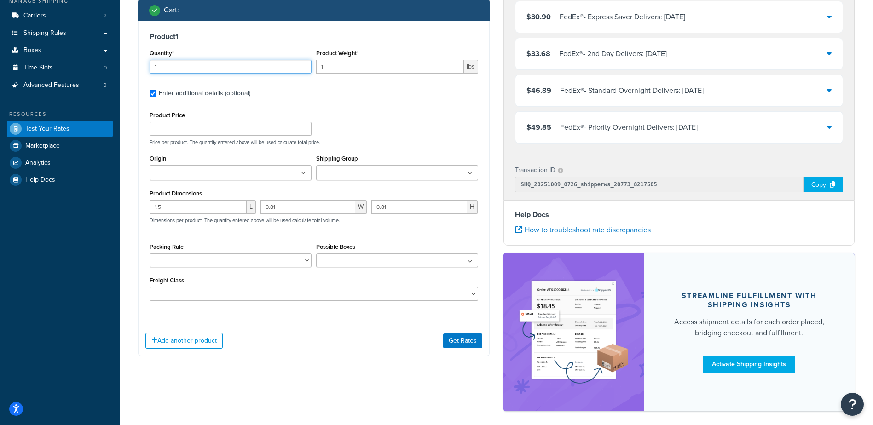
click at [127, 75] on div "Test your rates Reset Rate Results 10/09/2025, 3:26 AM Shipping destination : E…" at bounding box center [496, 169] width 753 height 548
type input "3000"
click at [475, 344] on button "Get Rates" at bounding box center [462, 341] width 39 height 15
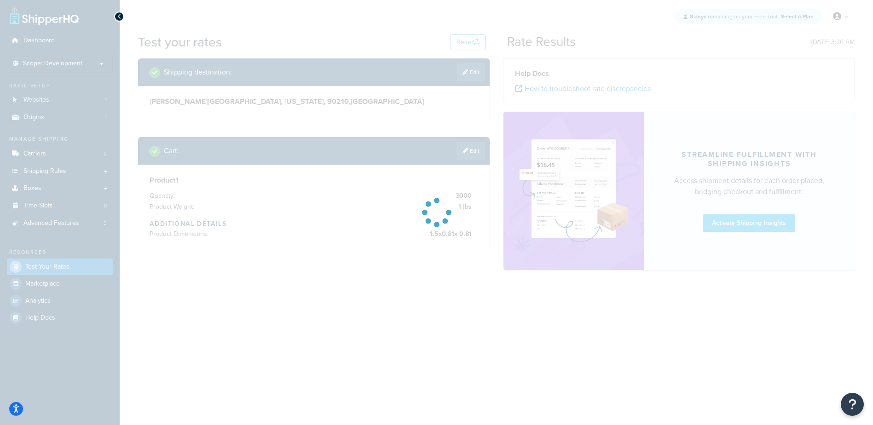
scroll to position [0, 0]
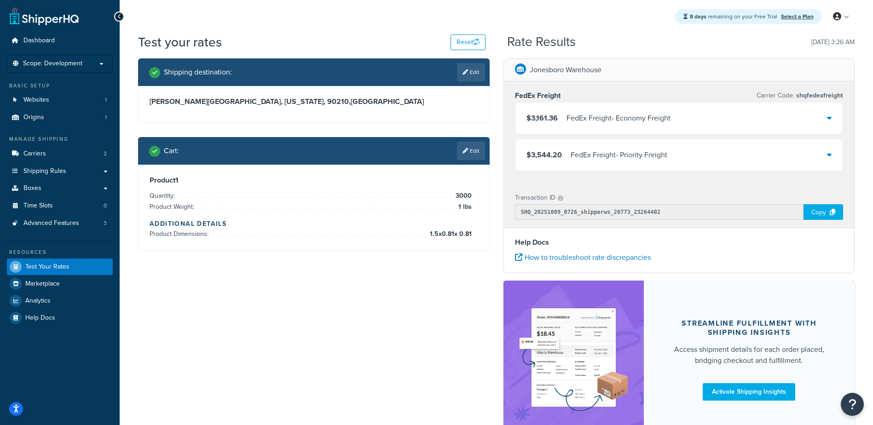
click at [472, 146] on link "Edit" at bounding box center [471, 151] width 28 height 18
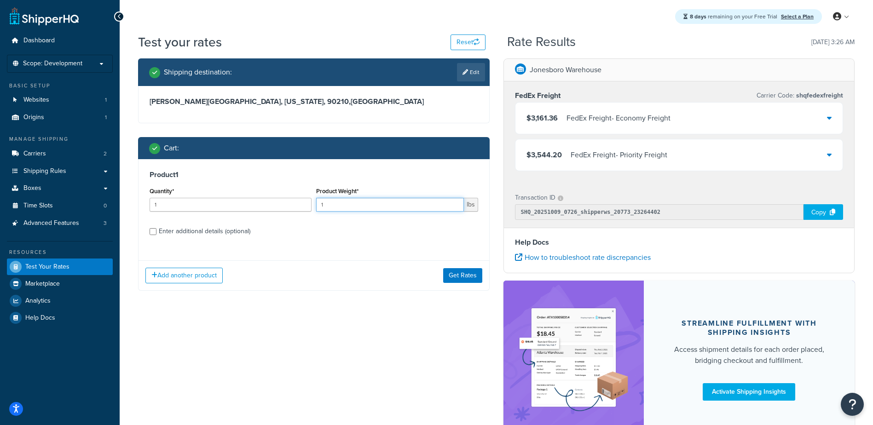
drag, startPoint x: 328, startPoint y: 204, endPoint x: 145, endPoint y: 201, distance: 182.6
click at [245, 203] on div "Quantity* 1 Product Weight* 1 lbs" at bounding box center [313, 202] width 333 height 34
type input "0.01"
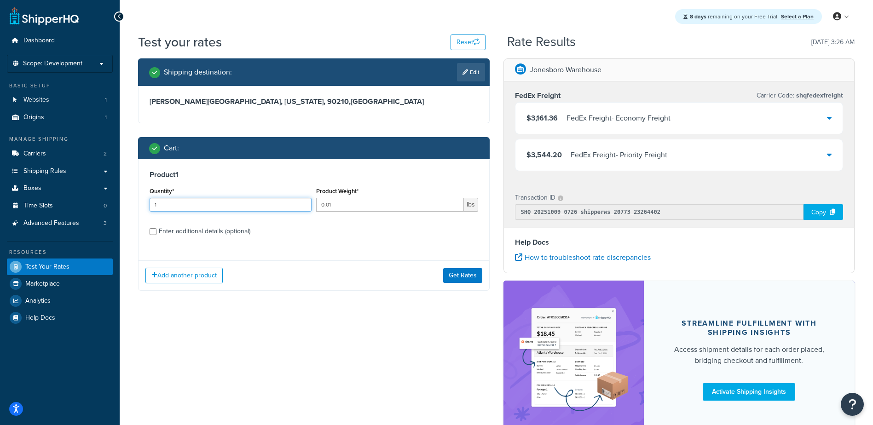
drag, startPoint x: 162, startPoint y: 208, endPoint x: 118, endPoint y: 207, distance: 44.2
click at [151, 210] on input "1" at bounding box center [231, 205] width 162 height 14
type input "3000"
click at [475, 272] on button "Get Rates" at bounding box center [462, 275] width 39 height 15
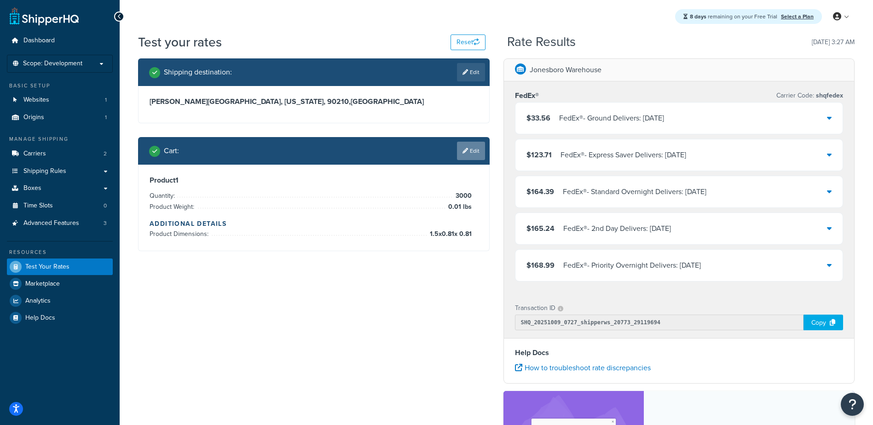
click at [467, 150] on link "Edit" at bounding box center [471, 151] width 28 height 18
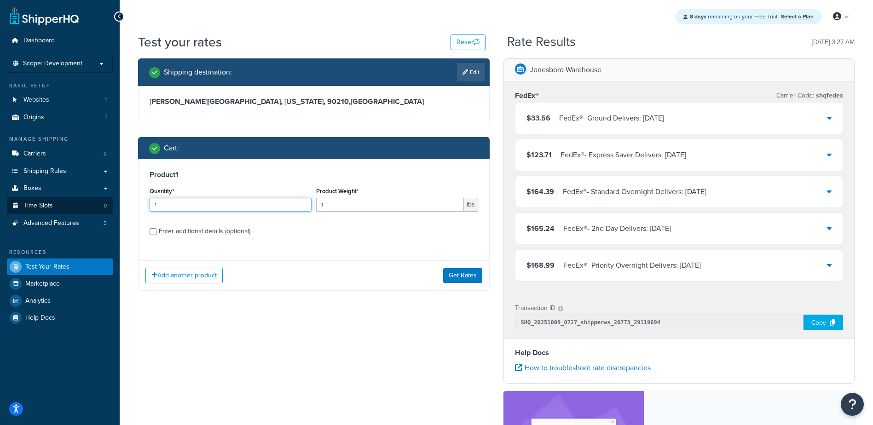
drag, startPoint x: 182, startPoint y: 202, endPoint x: 102, endPoint y: 206, distance: 79.6
click at [132, 206] on div "Shipping destination : Edit Beverly Hills, California, 90210 , United States Ca…" at bounding box center [313, 181] width 365 height 246
type input "499"
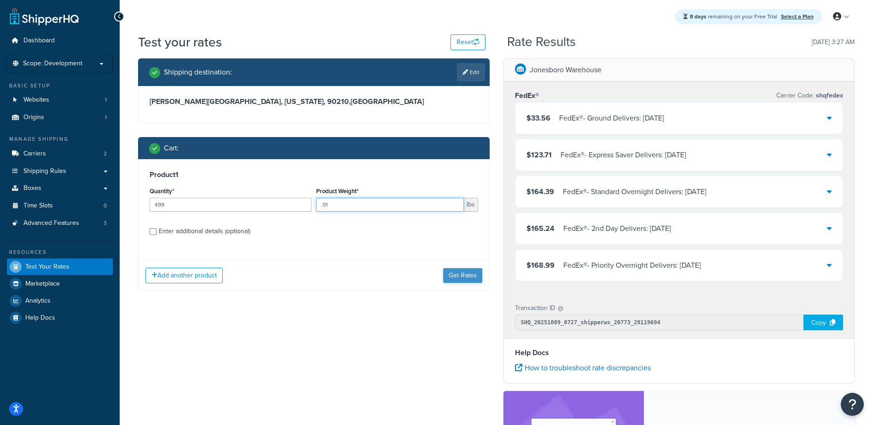
type input ".01"
click at [456, 274] on button "Get Rates" at bounding box center [462, 275] width 39 height 15
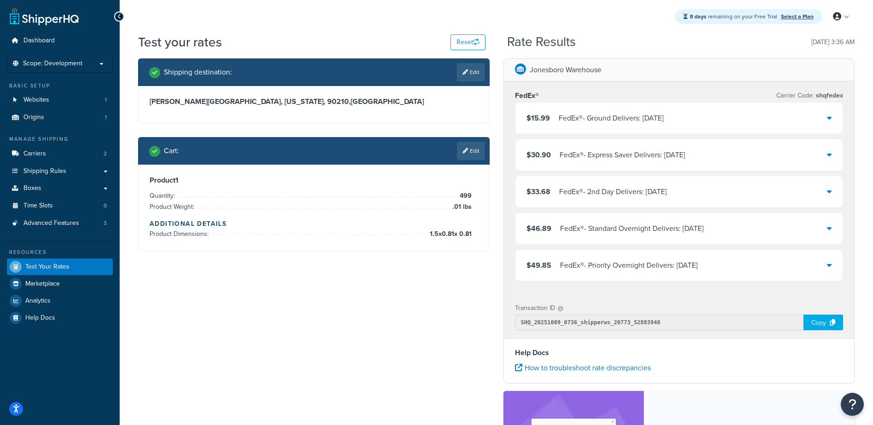
click at [597, 268] on div "FedEx® - Priority Overnight Delivers: Fri, Oct 10" at bounding box center [629, 265] width 138 height 13
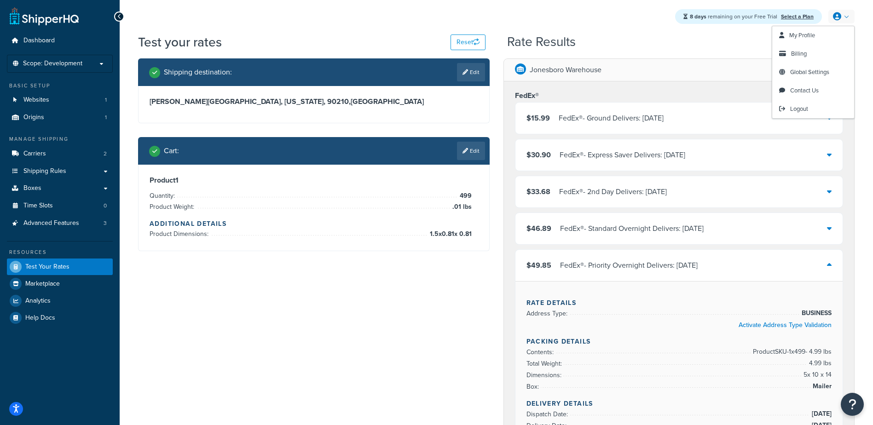
click at [846, 17] on link at bounding box center [841, 17] width 26 height 14
click at [803, 105] on link "Logout" at bounding box center [813, 109] width 82 height 18
drag, startPoint x: 803, startPoint y: 105, endPoint x: 795, endPoint y: 101, distance: 8.4
click at [803, 105] on span "Logout" at bounding box center [799, 108] width 18 height 9
